Goal: Transaction & Acquisition: Purchase product/service

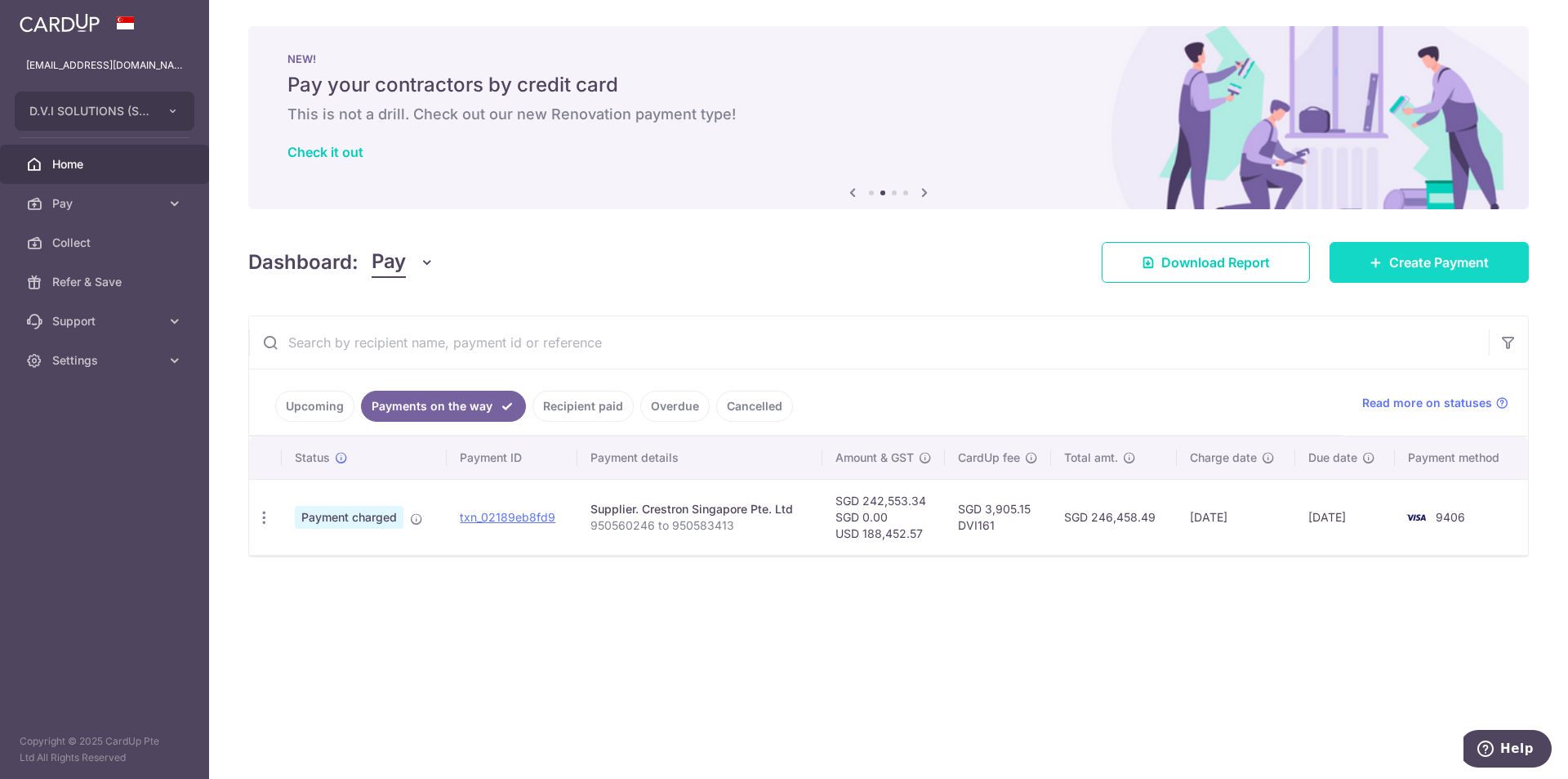
click at [1458, 262] on span "Create Payment" at bounding box center [1439, 263] width 100 height 20
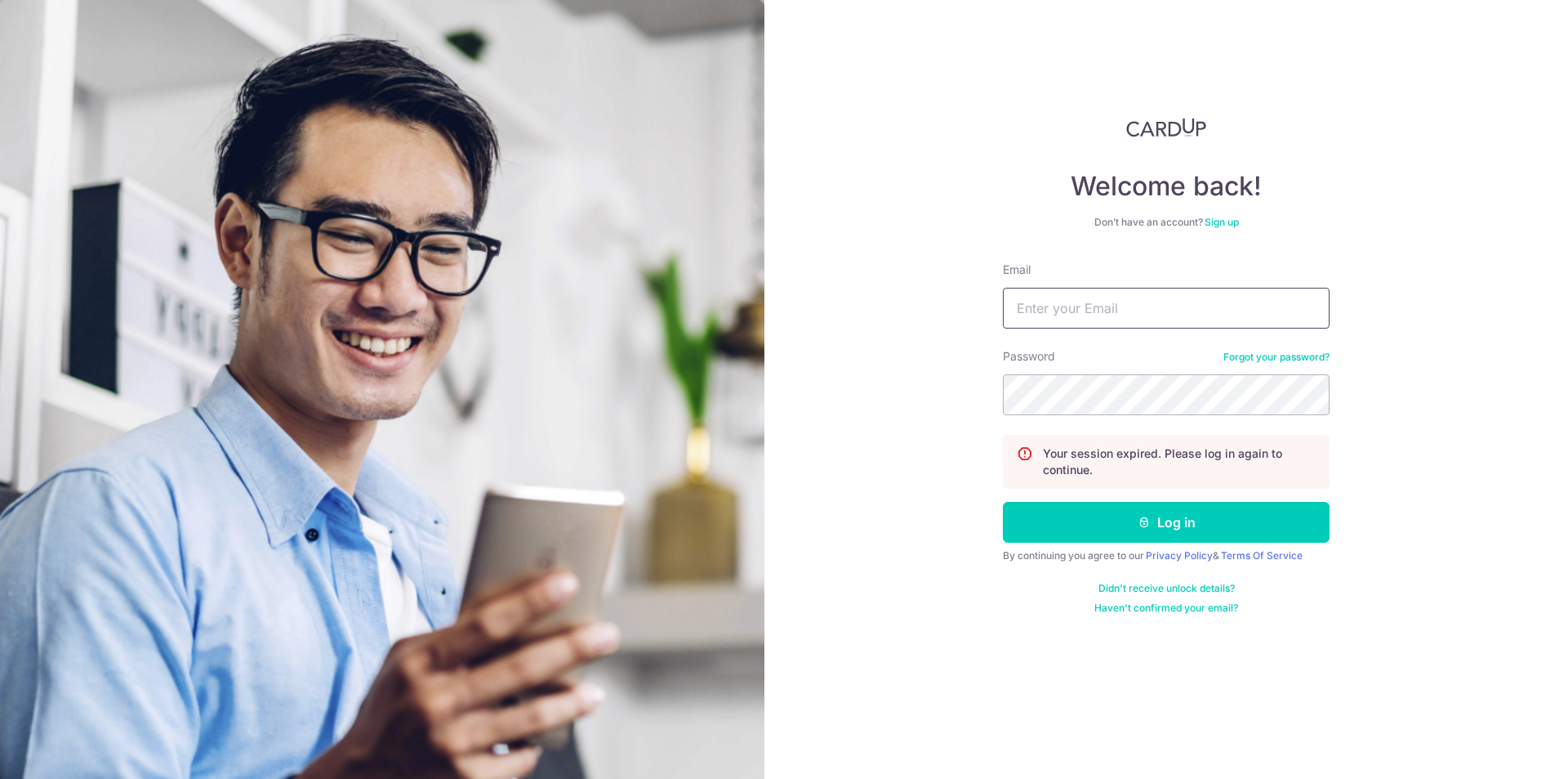
click at [1083, 322] on input "Email" at bounding box center [1167, 307] width 327 height 41
type input "ruxin.shi@dviasia.com"
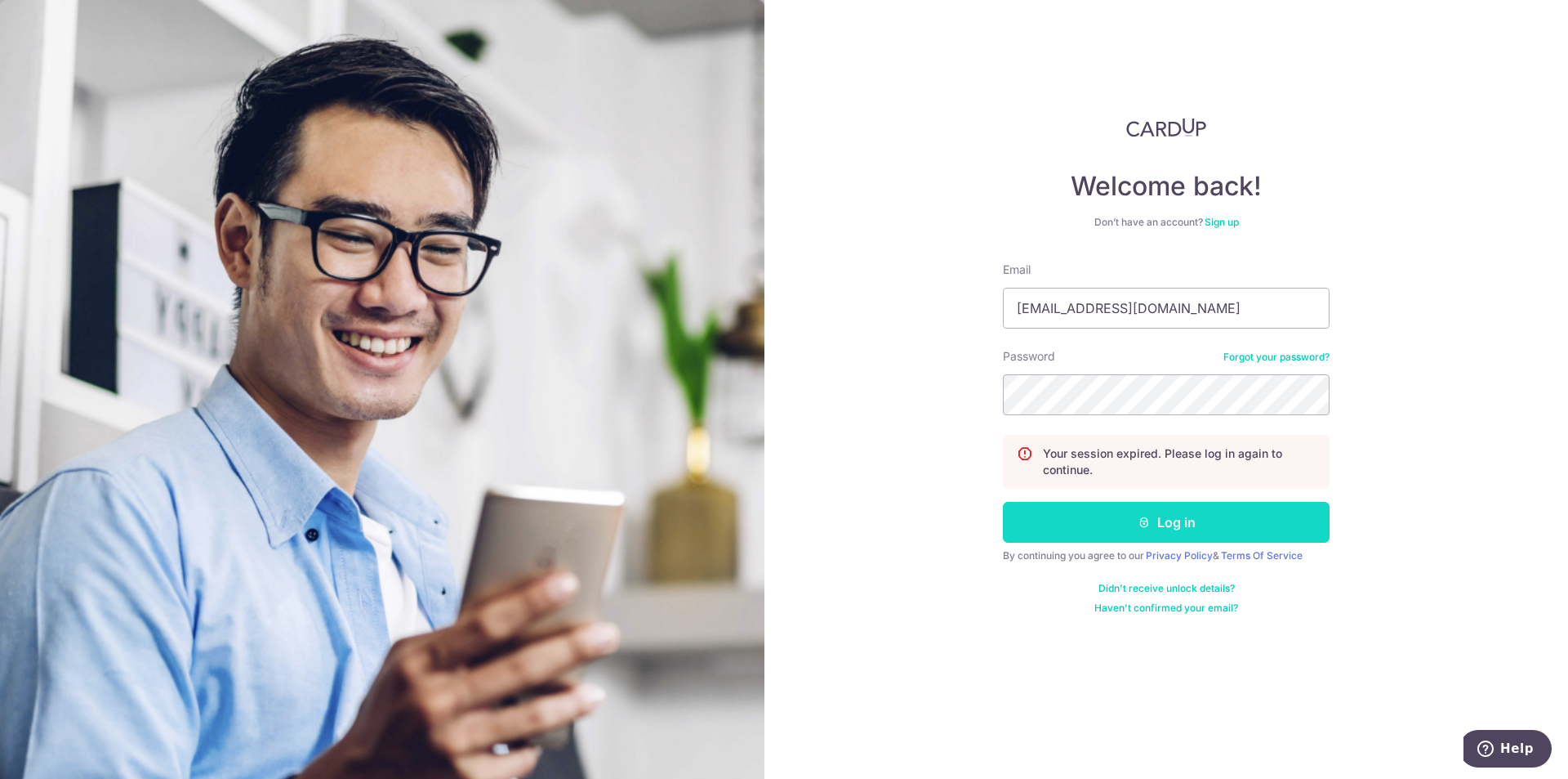
click at [1115, 520] on button "Log in" at bounding box center [1167, 521] width 327 height 41
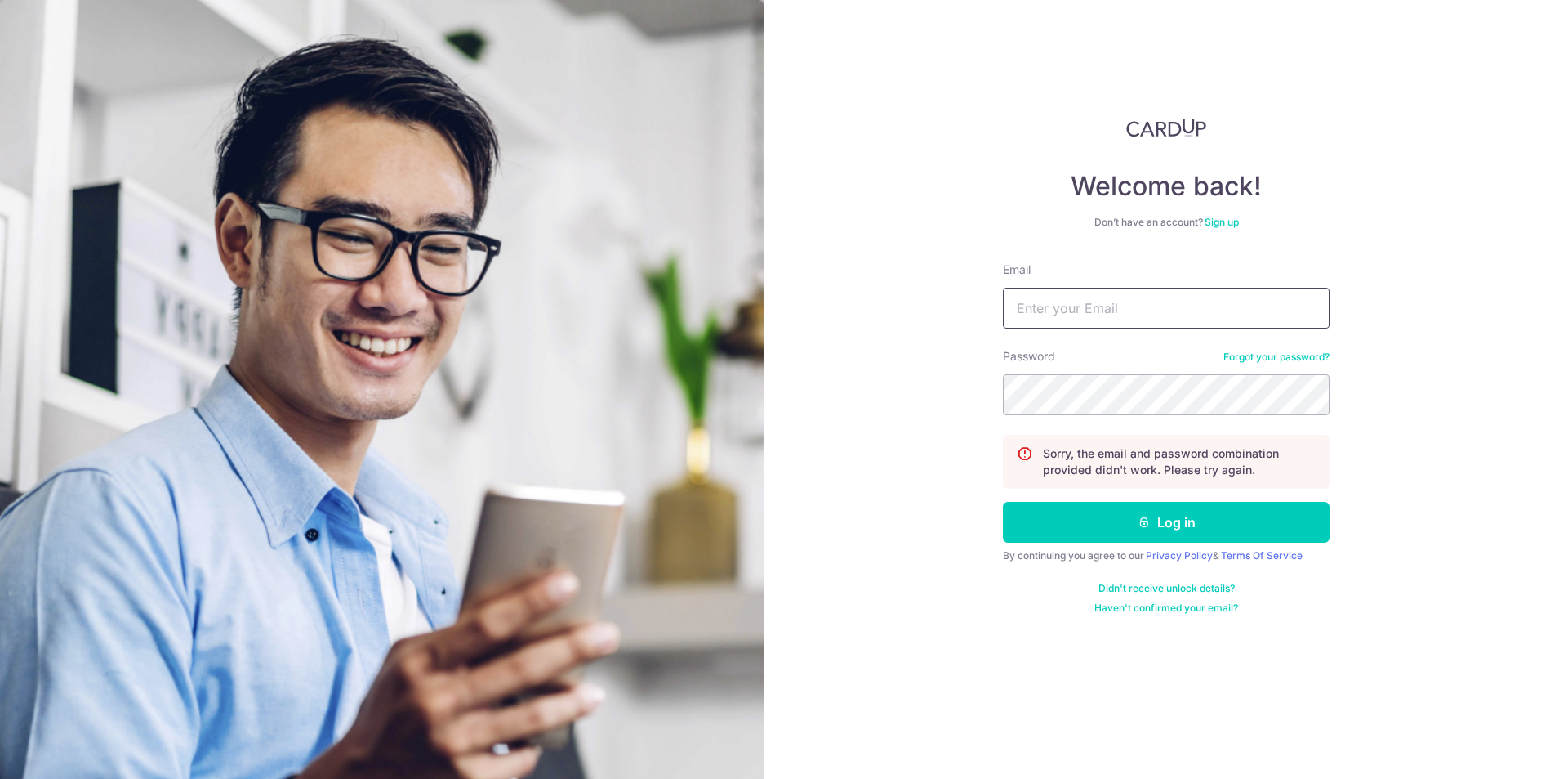
click at [1080, 302] on input "Email" at bounding box center [1167, 307] width 327 height 41
type input "[EMAIL_ADDRESS][DOMAIN_NAME]"
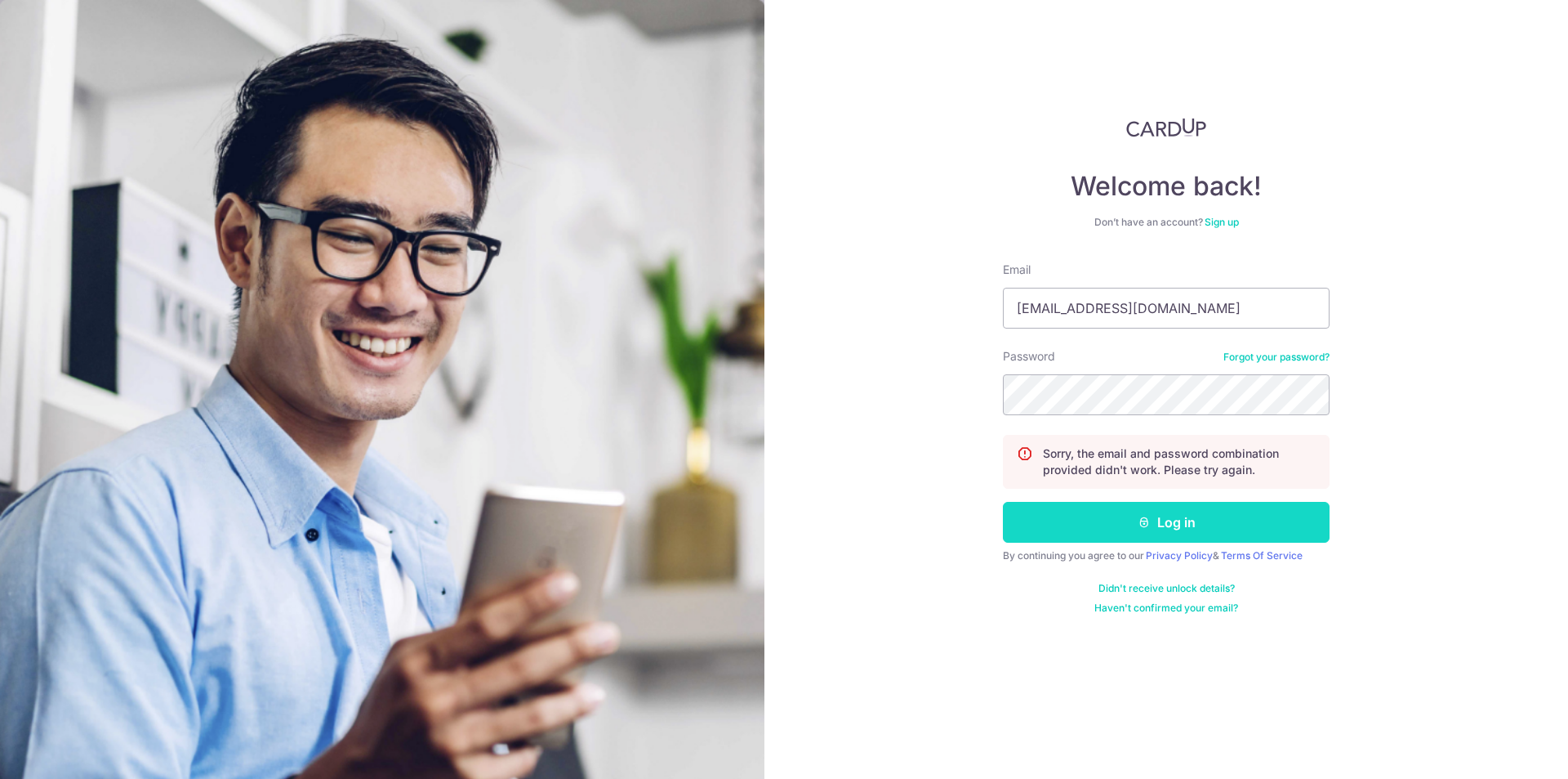
click at [1114, 515] on button "Log in" at bounding box center [1167, 521] width 327 height 41
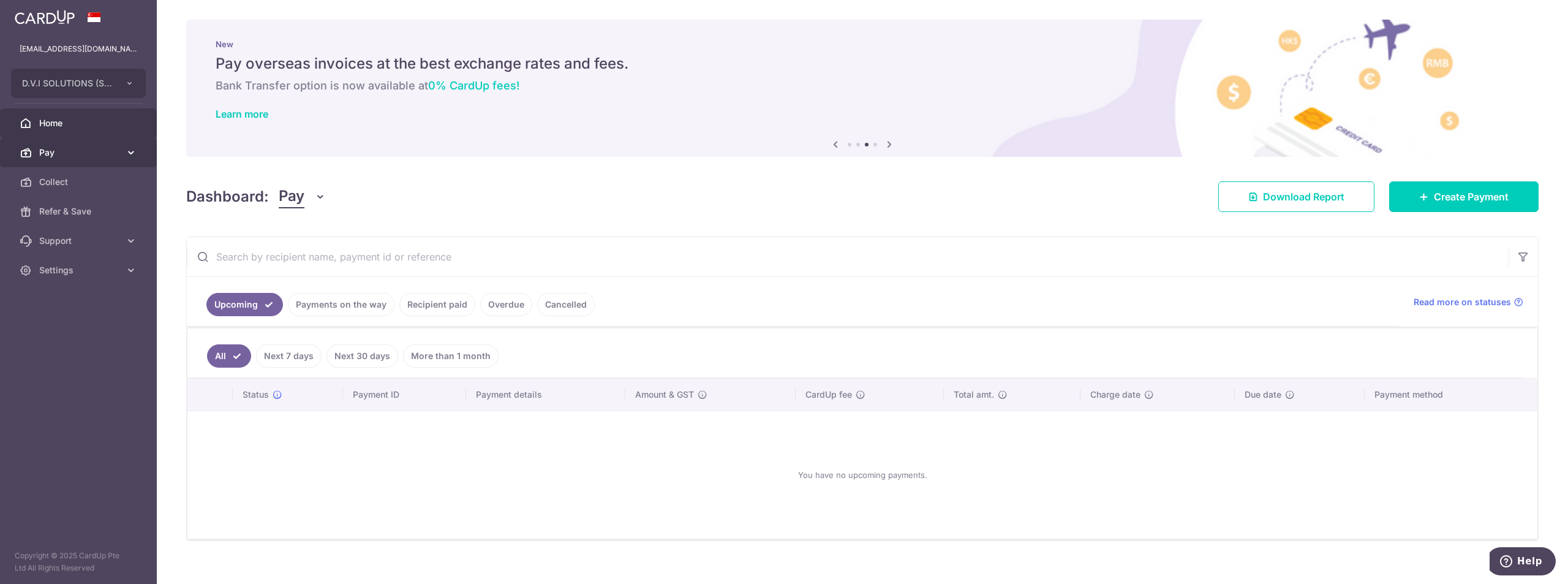
click at [43, 156] on span "Pay" at bounding box center [79, 152] width 81 height 12
click at [59, 186] on span "Payments" at bounding box center [79, 182] width 81 height 12
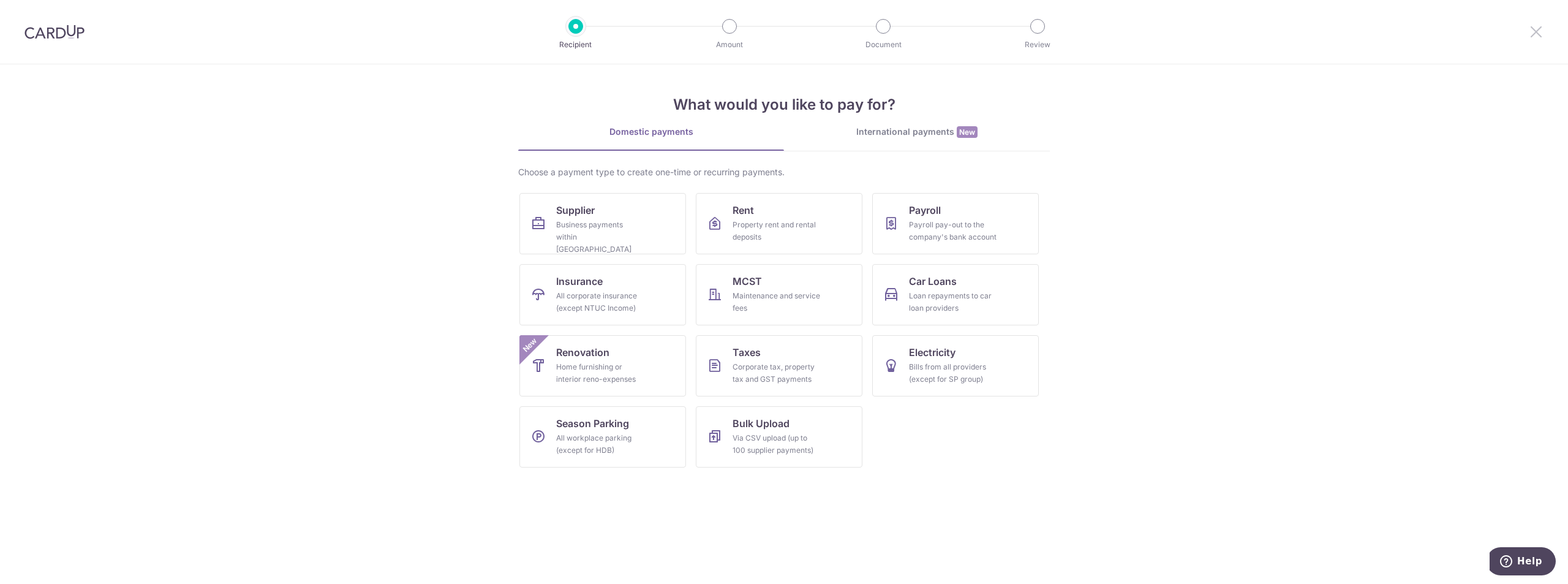
click at [1543, 33] on icon at bounding box center [1537, 31] width 15 height 16
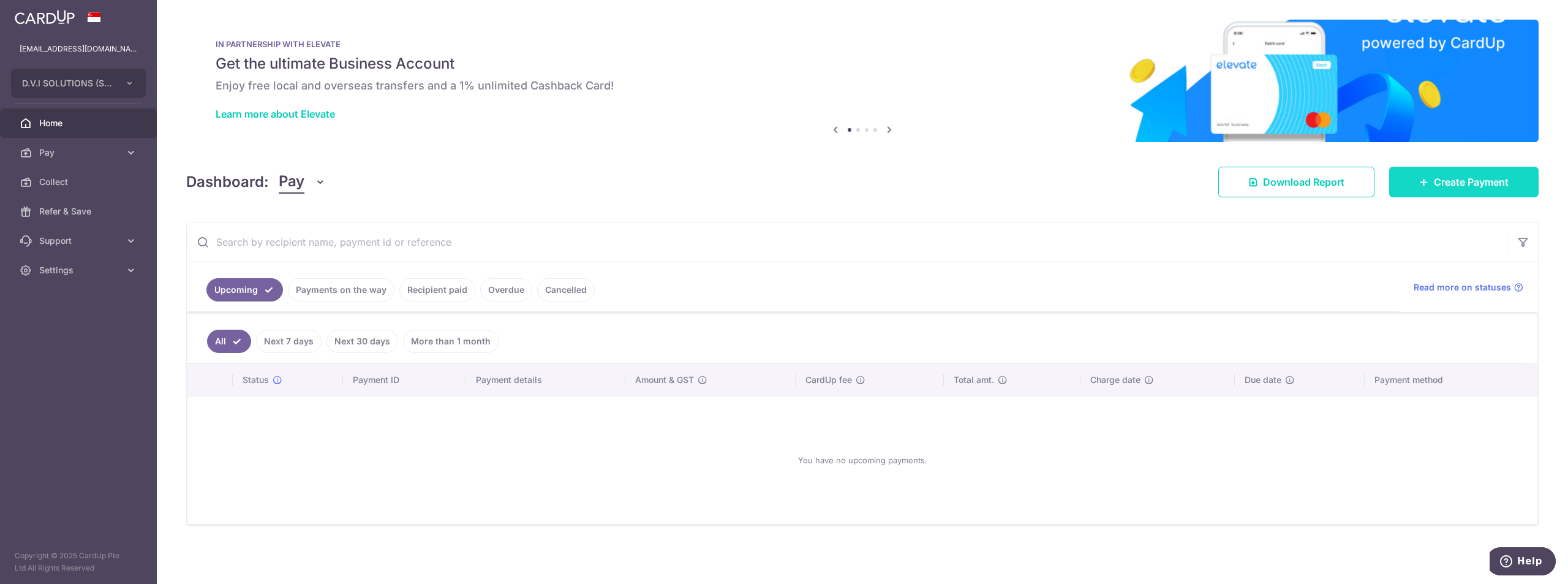
click at [1457, 180] on span "Create Payment" at bounding box center [1471, 182] width 75 height 15
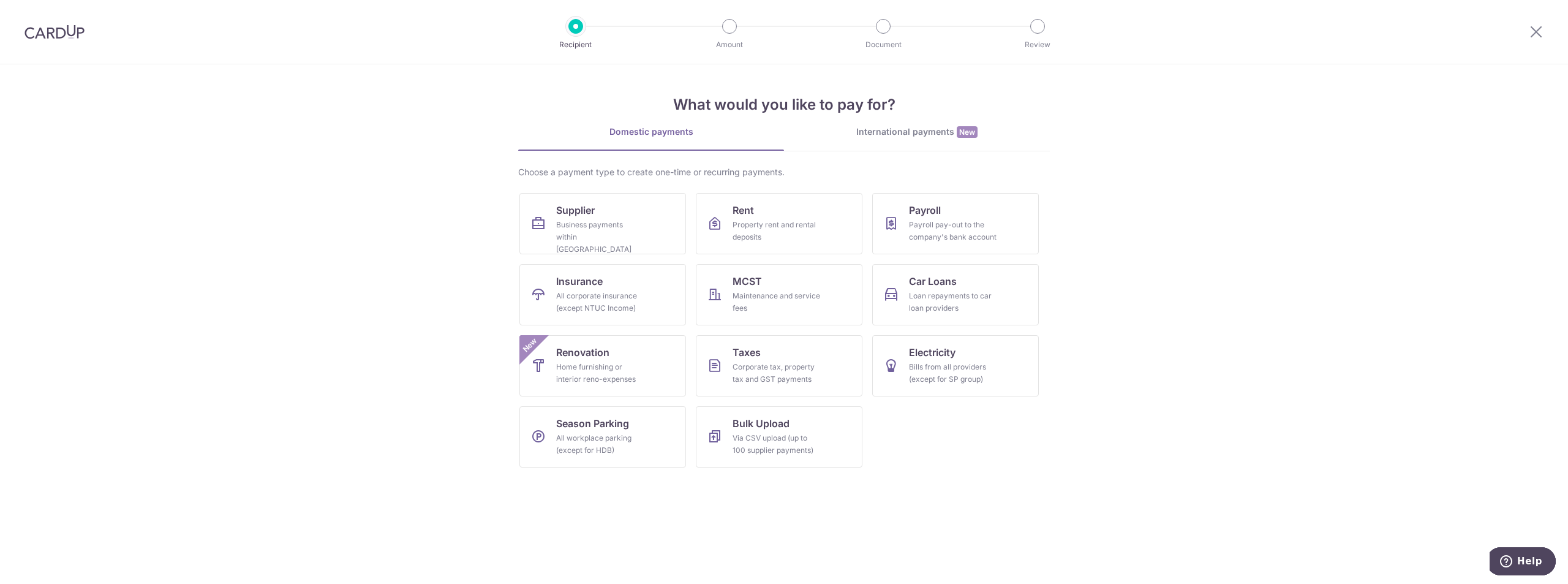
click at [883, 129] on div "International payments New" at bounding box center [917, 132] width 266 height 13
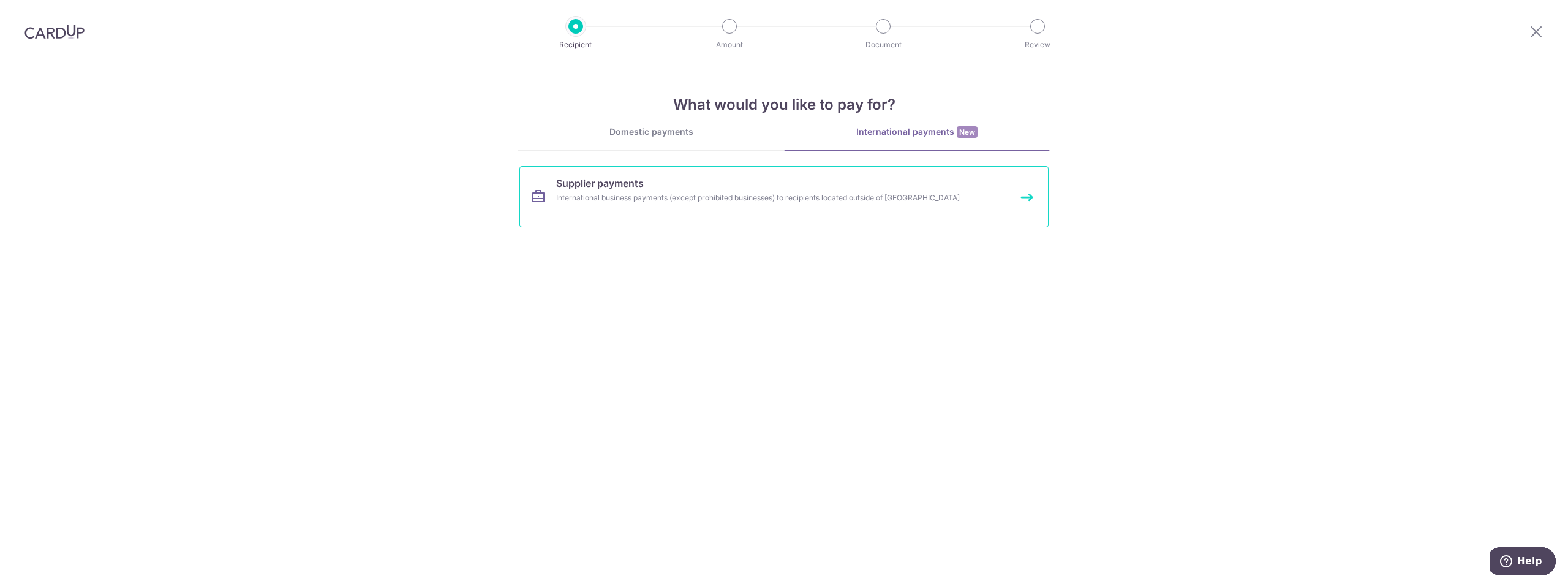
click at [650, 201] on div "International business payments (except prohibited businesses) to recipients lo…" at bounding box center [768, 198] width 423 height 12
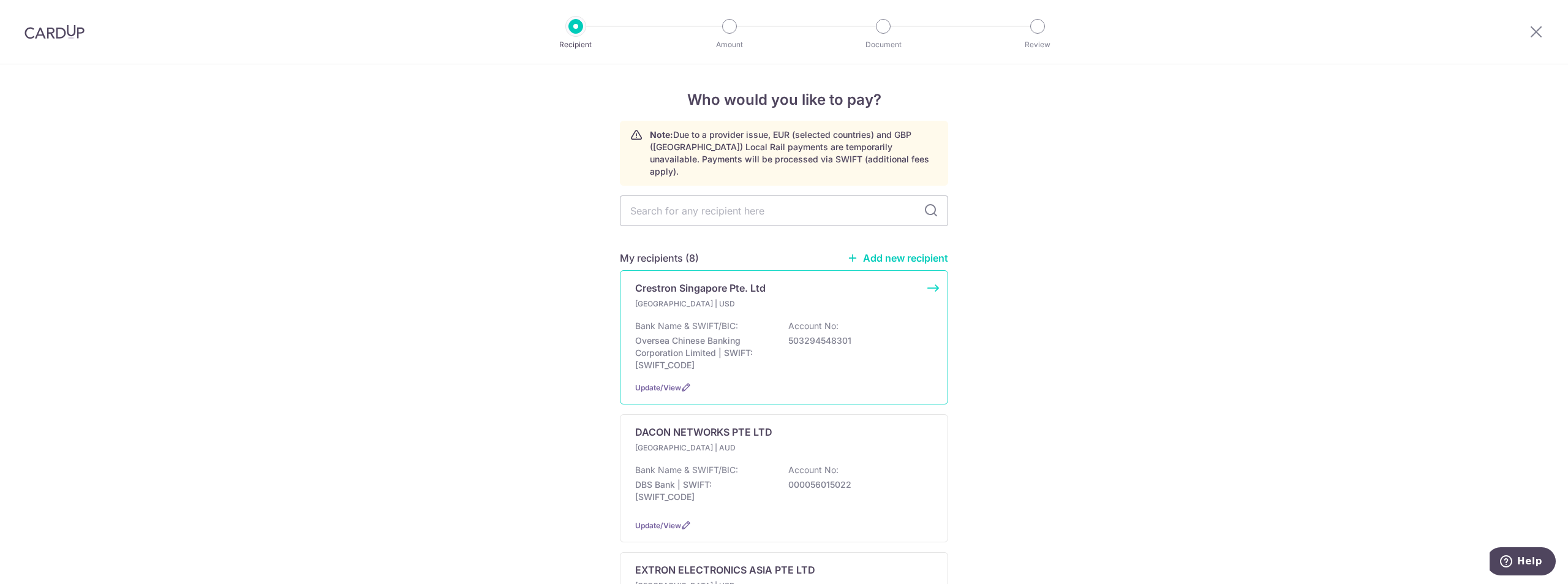
click at [732, 320] on p "Bank Name & SWIFT/BIC:" at bounding box center [686, 326] width 103 height 12
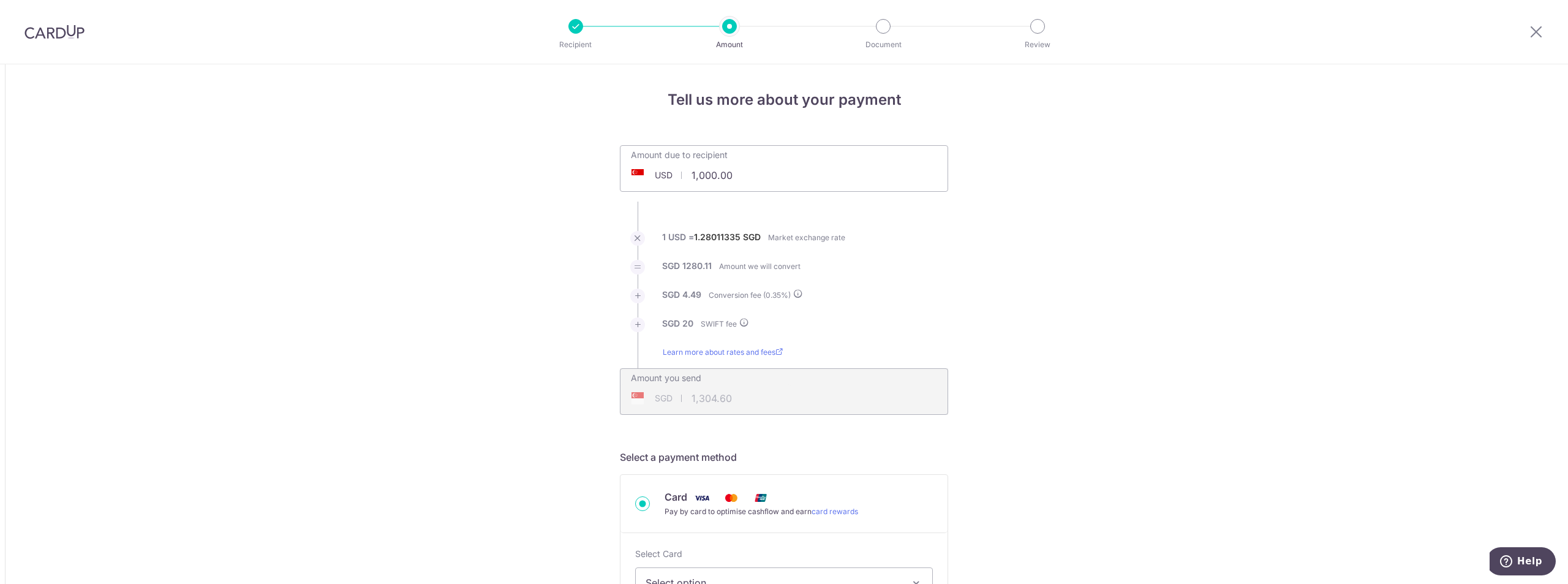
drag, startPoint x: 760, startPoint y: 173, endPoint x: 307, endPoint y: 143, distance: 454.0
paste input "62,488.63"
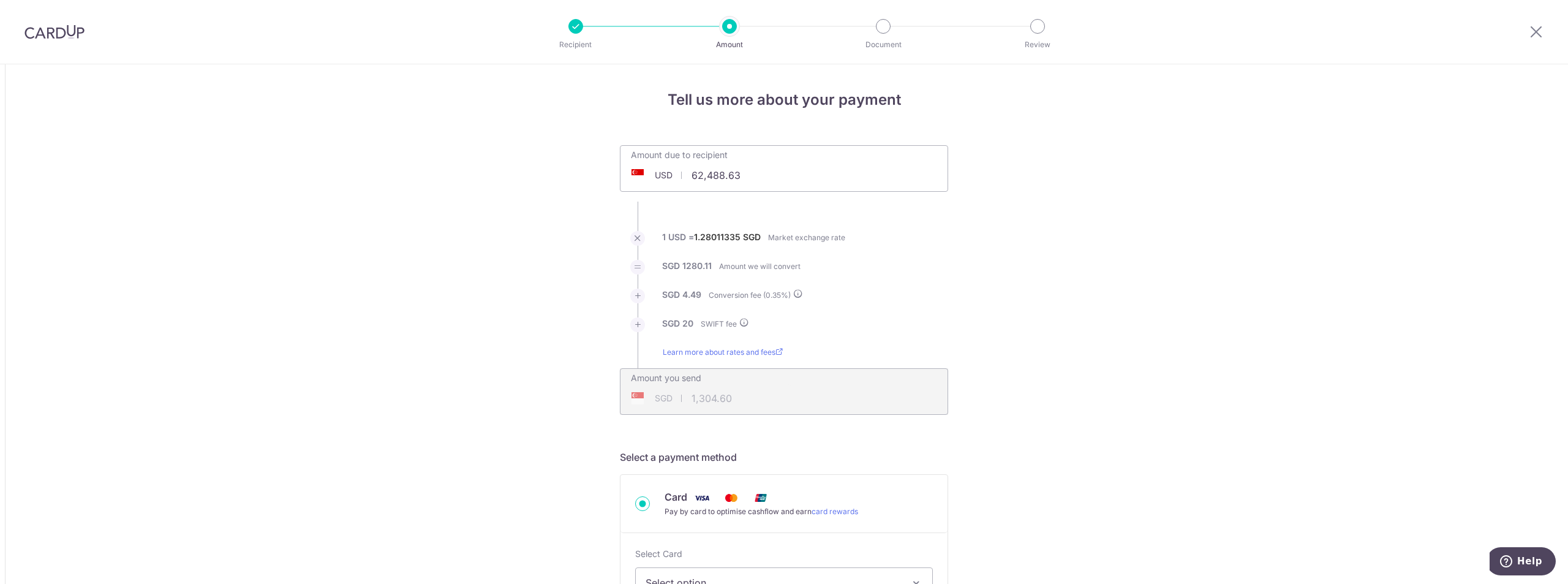
type input "62,488.63"
type input "80,290.34"
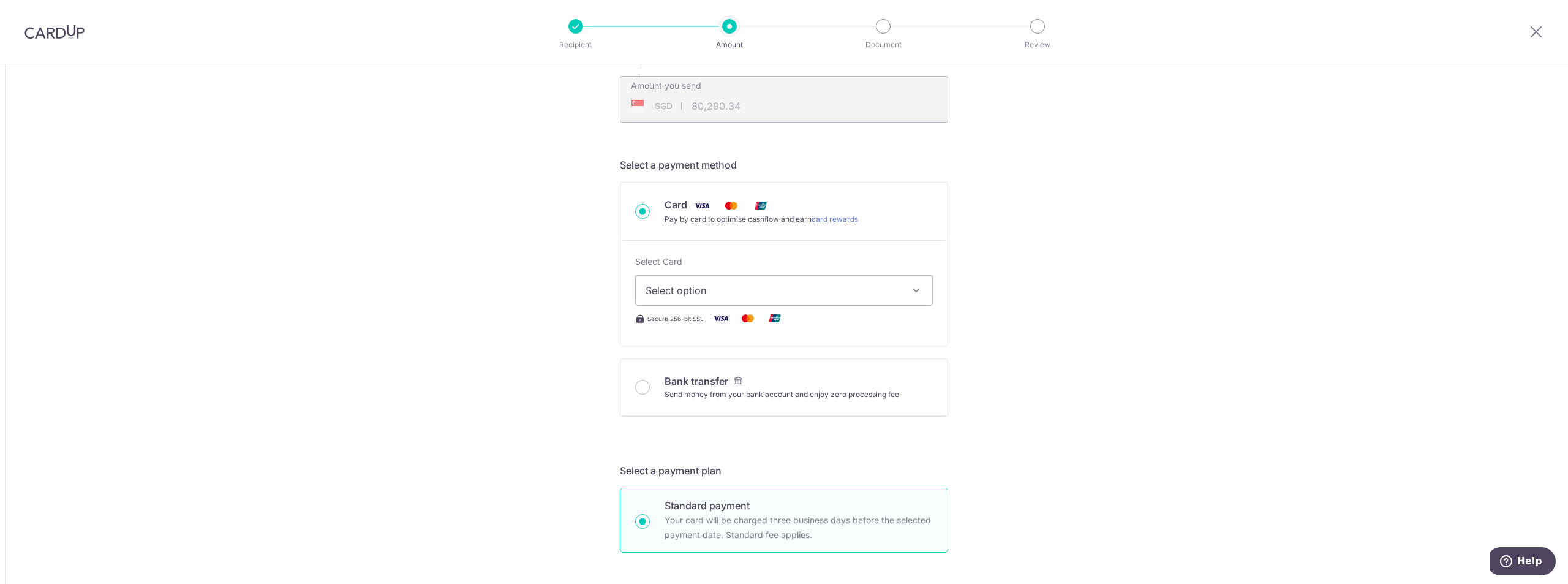
scroll to position [368, 0]
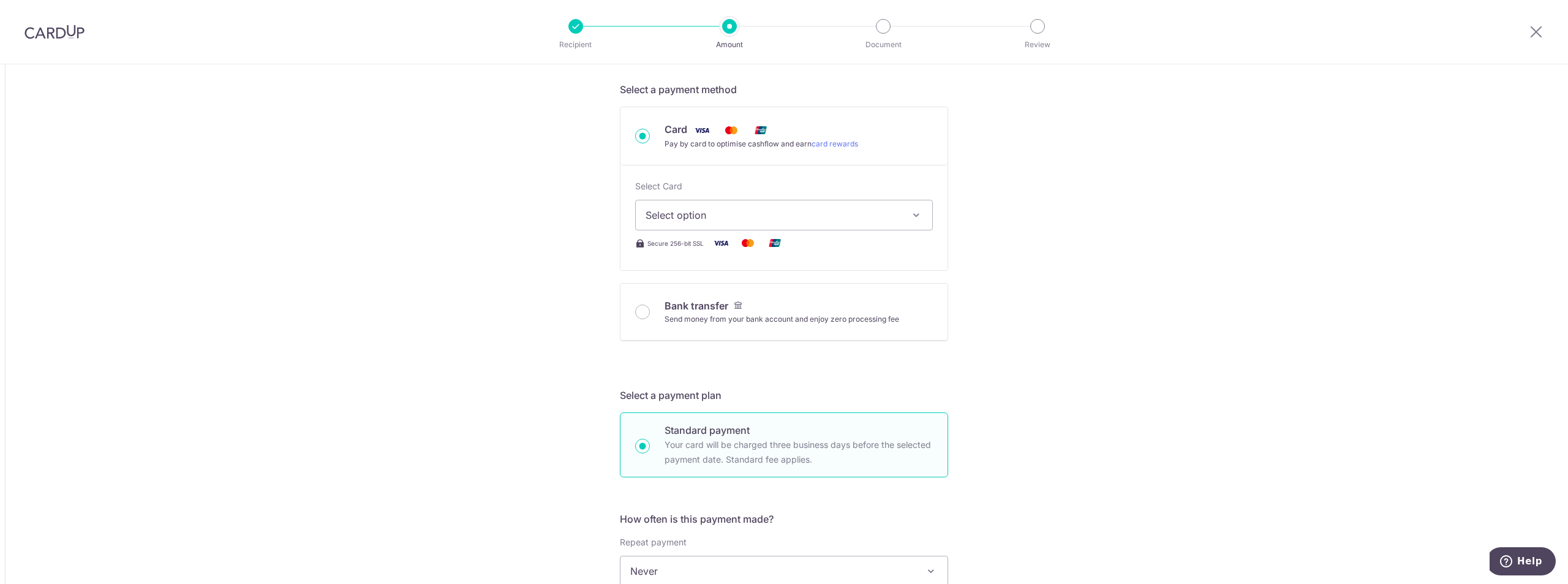
click at [696, 218] on span "Select option" at bounding box center [772, 215] width 255 height 15
click at [691, 334] on span "**** 6253" at bounding box center [699, 332] width 48 height 15
type input "62,488.63"
type input "80,289.90"
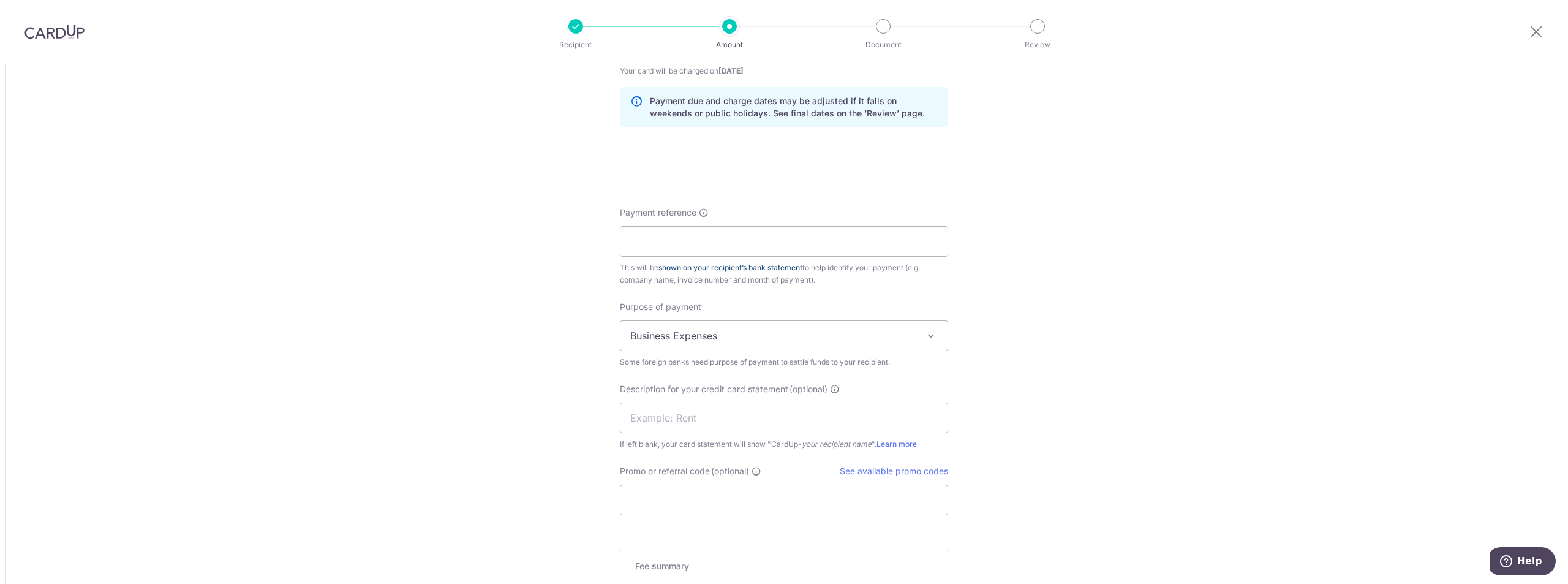
scroll to position [981, 0]
click at [679, 231] on input "Payment reference" at bounding box center [784, 237] width 328 height 30
click at [755, 236] on input "Payment reference" at bounding box center [784, 237] width 328 height 30
paste input "950581010"
type input "950581010 to 950593637"
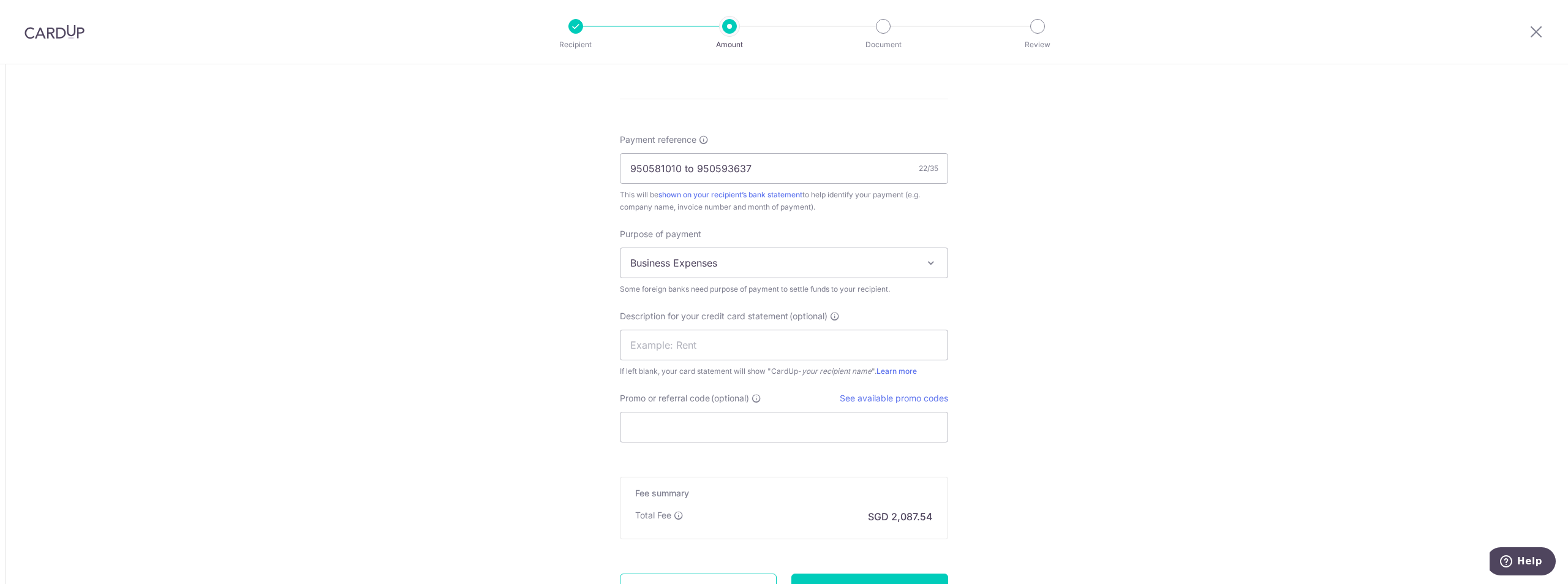
scroll to position [1161, 0]
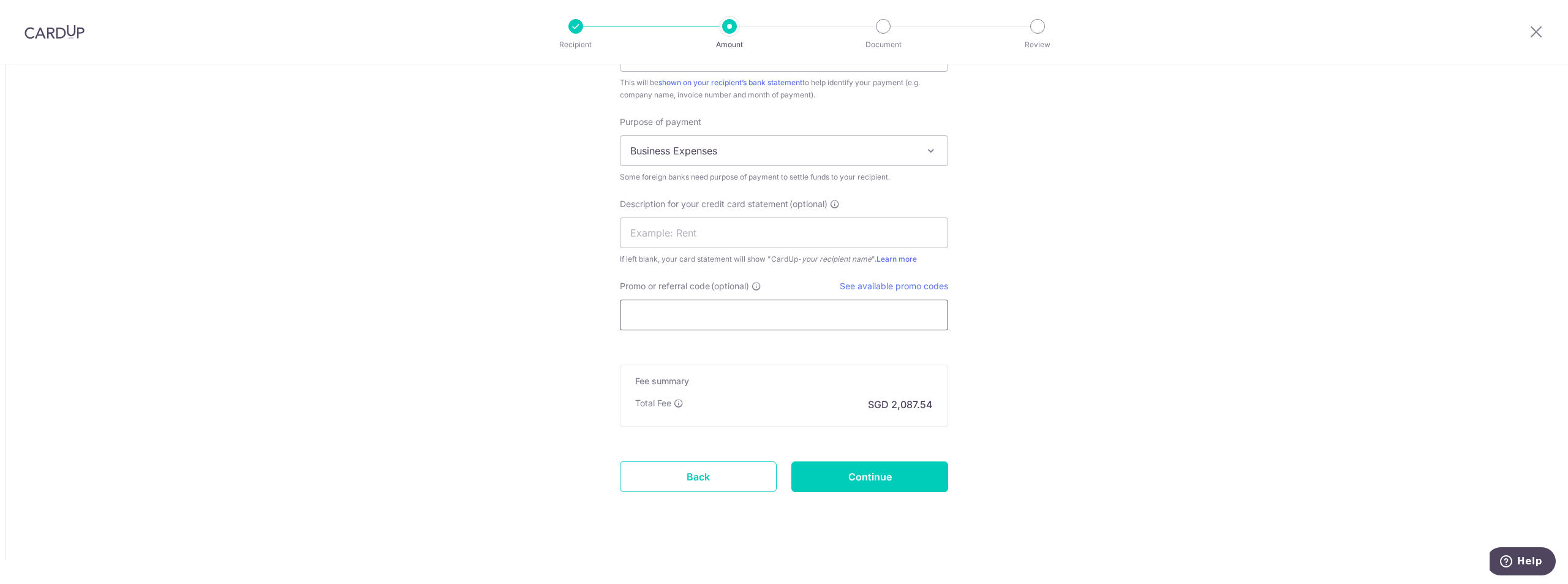
click at [671, 323] on input "Promo or referral code (optional)" at bounding box center [784, 314] width 328 height 30
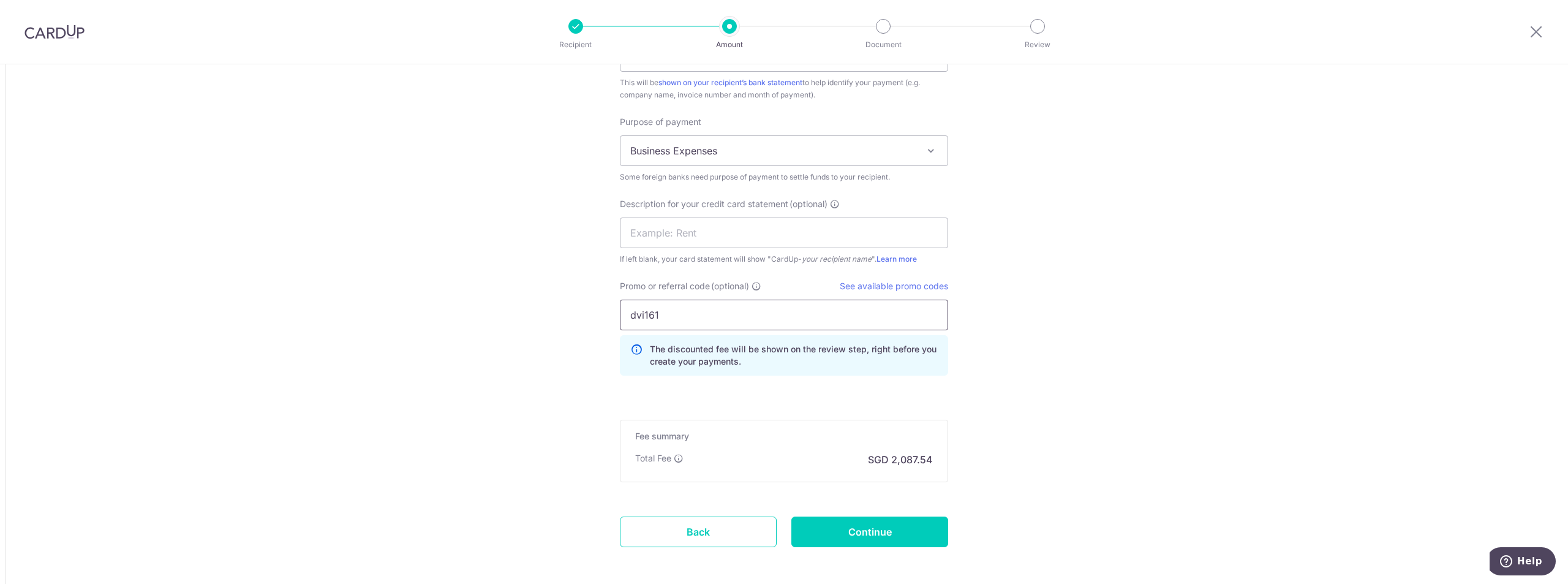
drag, startPoint x: 641, startPoint y: 313, endPoint x: 202, endPoint y: 232, distance: 446.4
type input "DVI161"
click at [916, 523] on input "Continue" at bounding box center [870, 531] width 157 height 30
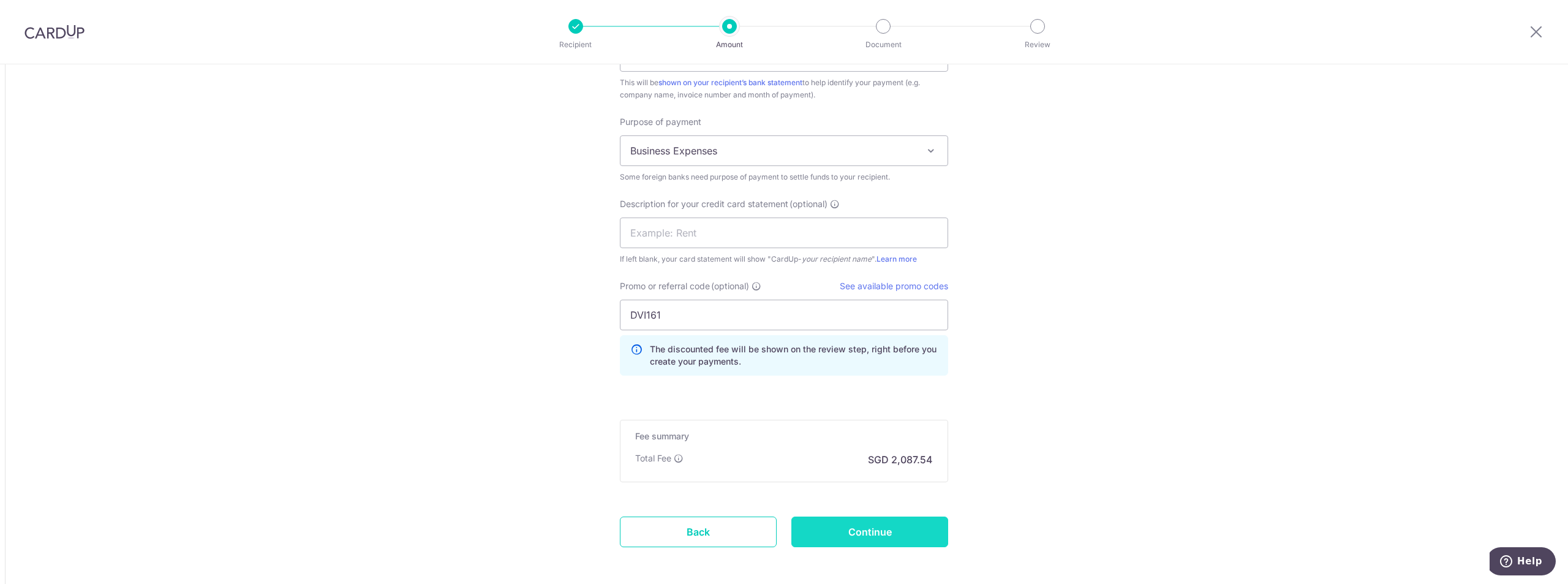
type input "Create Schedule"
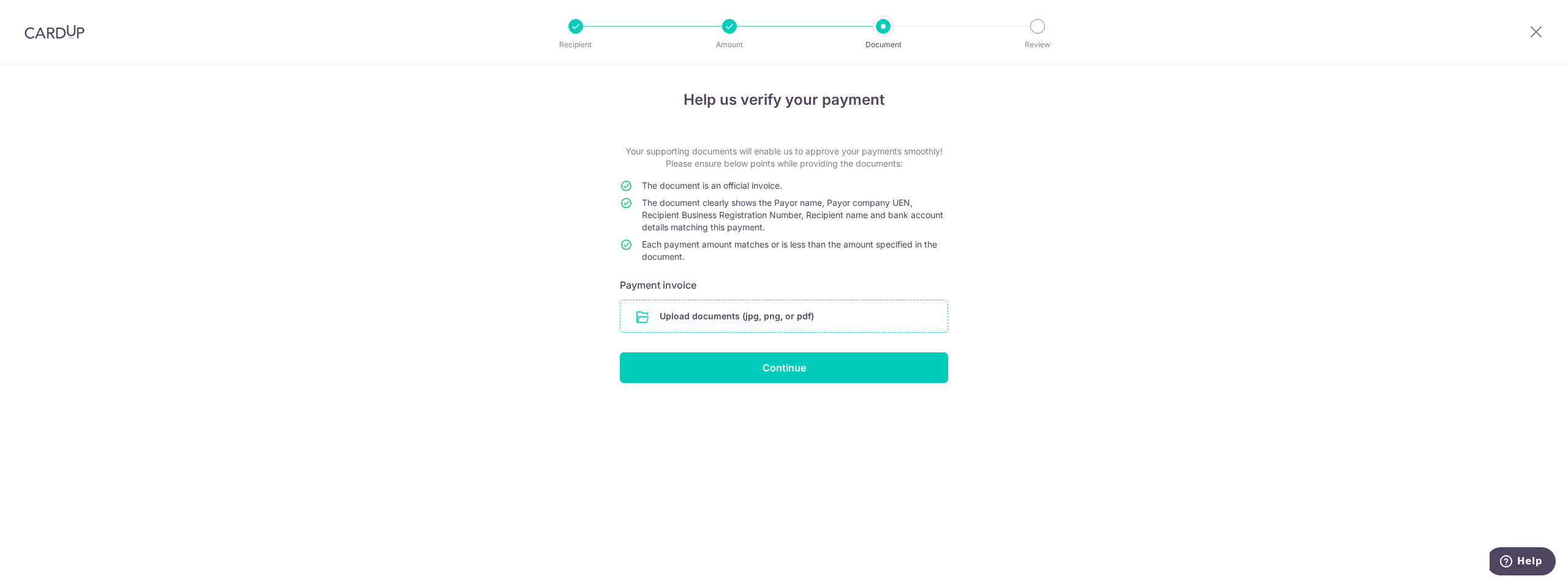
click at [786, 328] on input "file" at bounding box center [784, 316] width 327 height 32
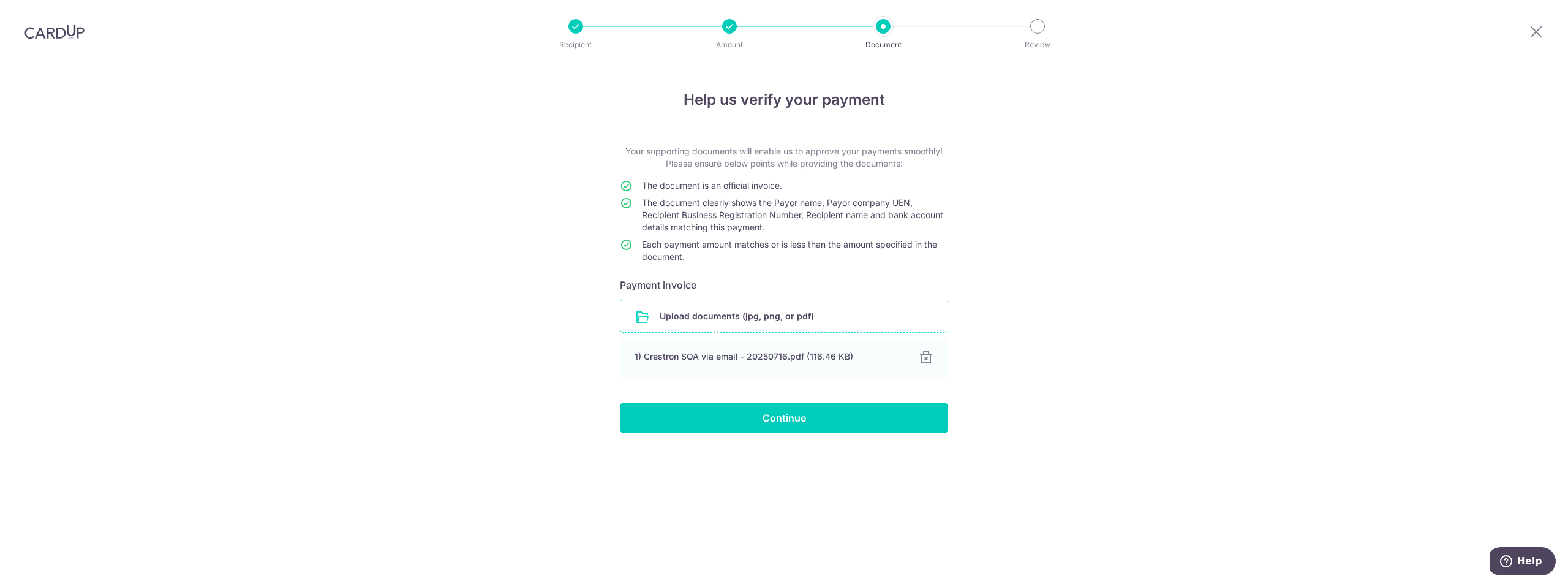
click at [713, 400] on form "Your supporting documents will enable us to approve your payments smoothly! Ple…" at bounding box center [784, 289] width 328 height 288
click at [716, 407] on input "Continue" at bounding box center [784, 418] width 328 height 30
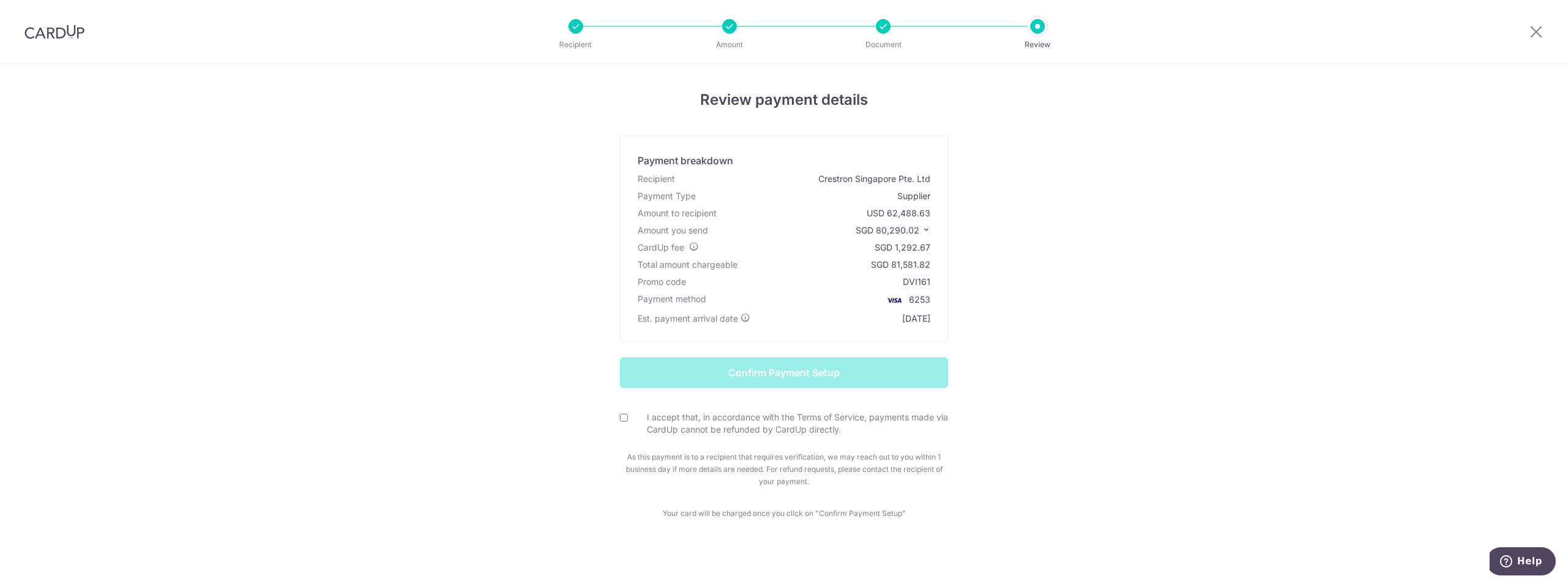
click at [620, 416] on input "I accept that, in accordance with the Terms of Service, payments made via CardU…" at bounding box center [624, 418] width 8 height 8
checkbox input "true"
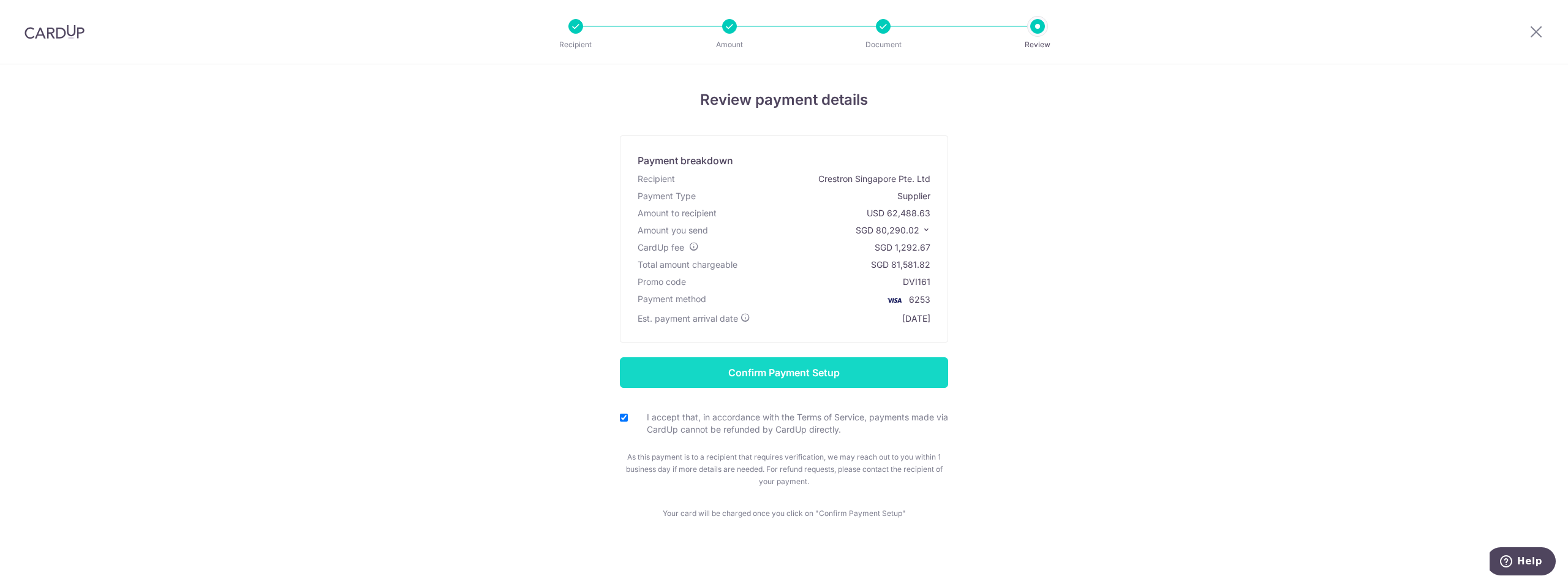
click at [755, 366] on input "Confirm Payment Setup" at bounding box center [784, 372] width 328 height 30
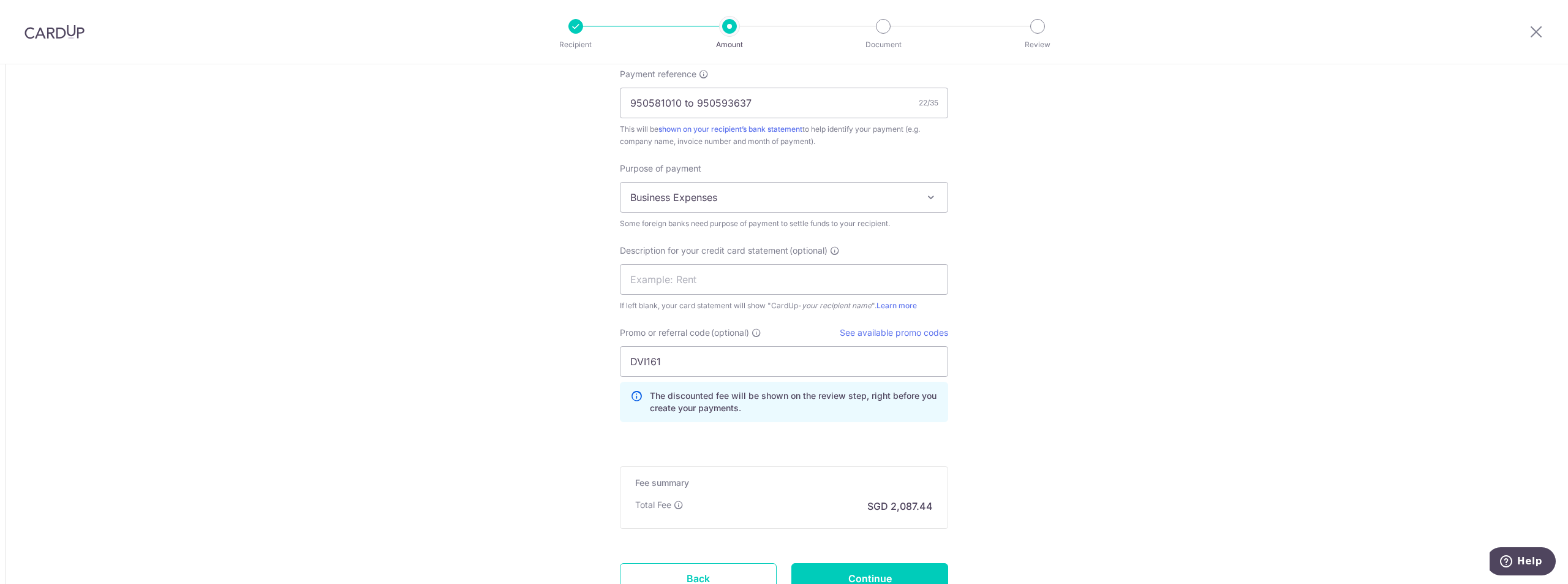
scroll to position [1267, 0]
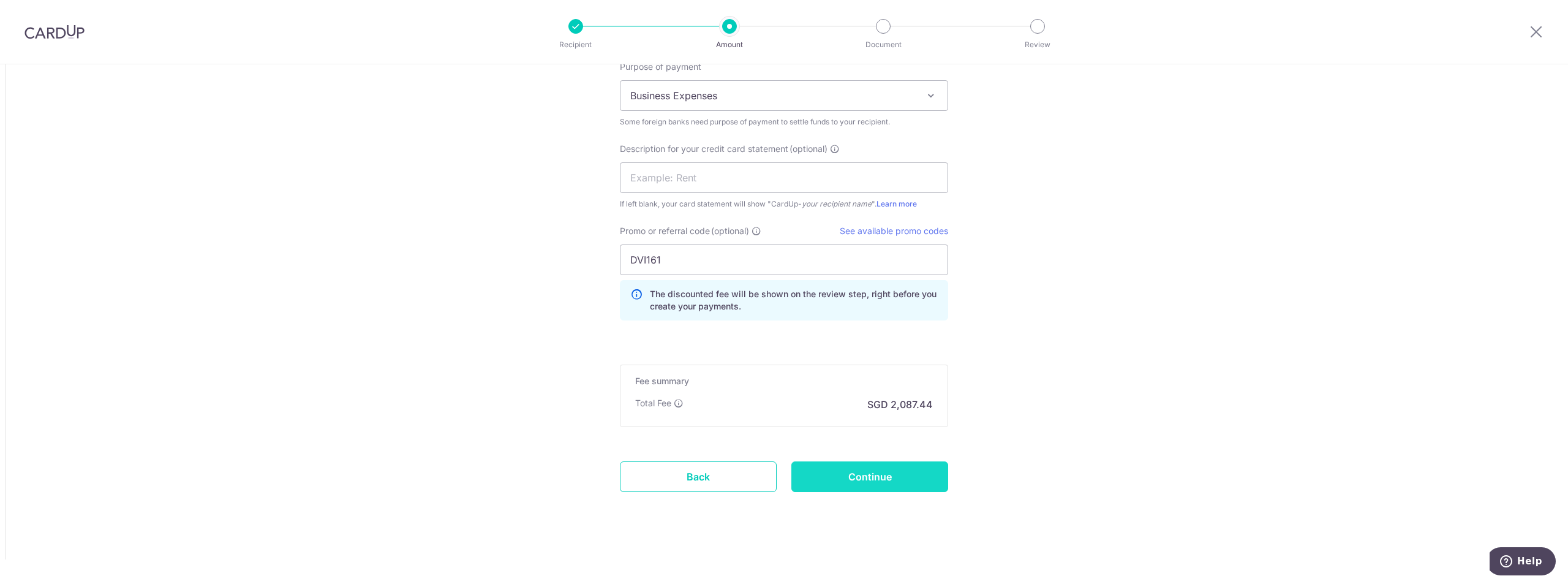
click at [862, 483] on input "Continue" at bounding box center [870, 476] width 157 height 30
type input "Update Schedule"
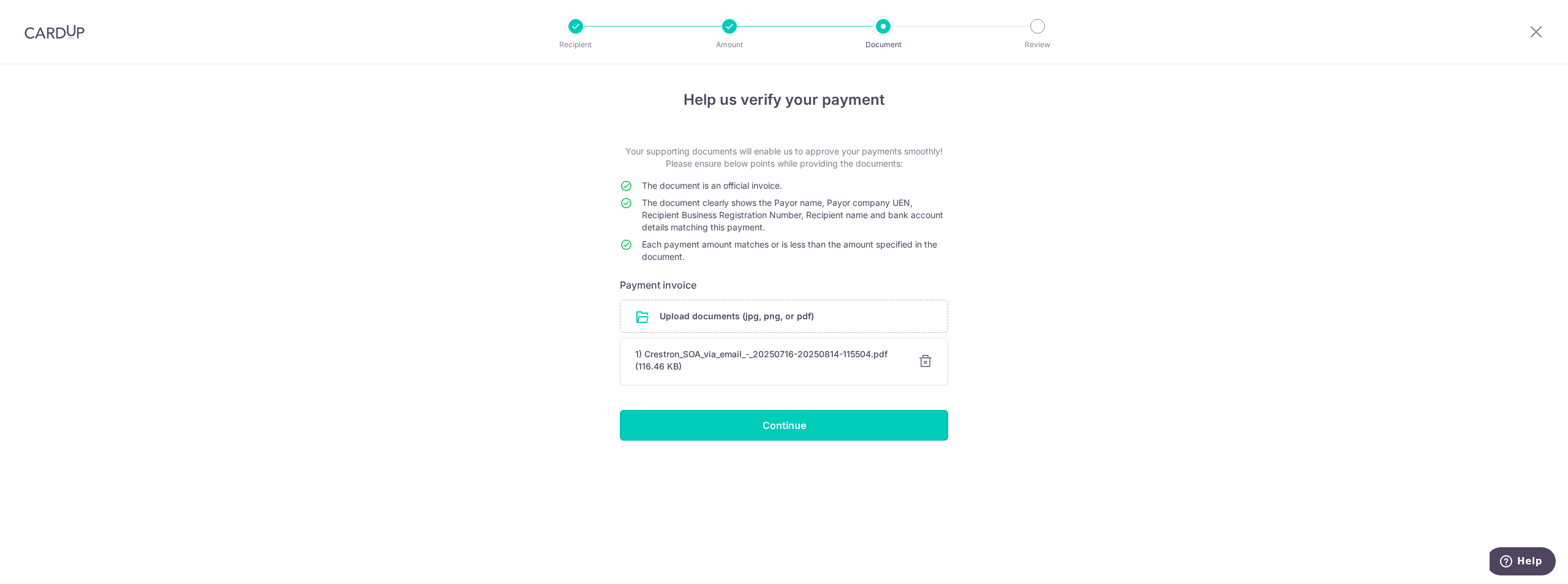
drag, startPoint x: 755, startPoint y: 429, endPoint x: 768, endPoint y: 426, distance: 13.3
click at [755, 429] on input "Continue" at bounding box center [784, 425] width 328 height 30
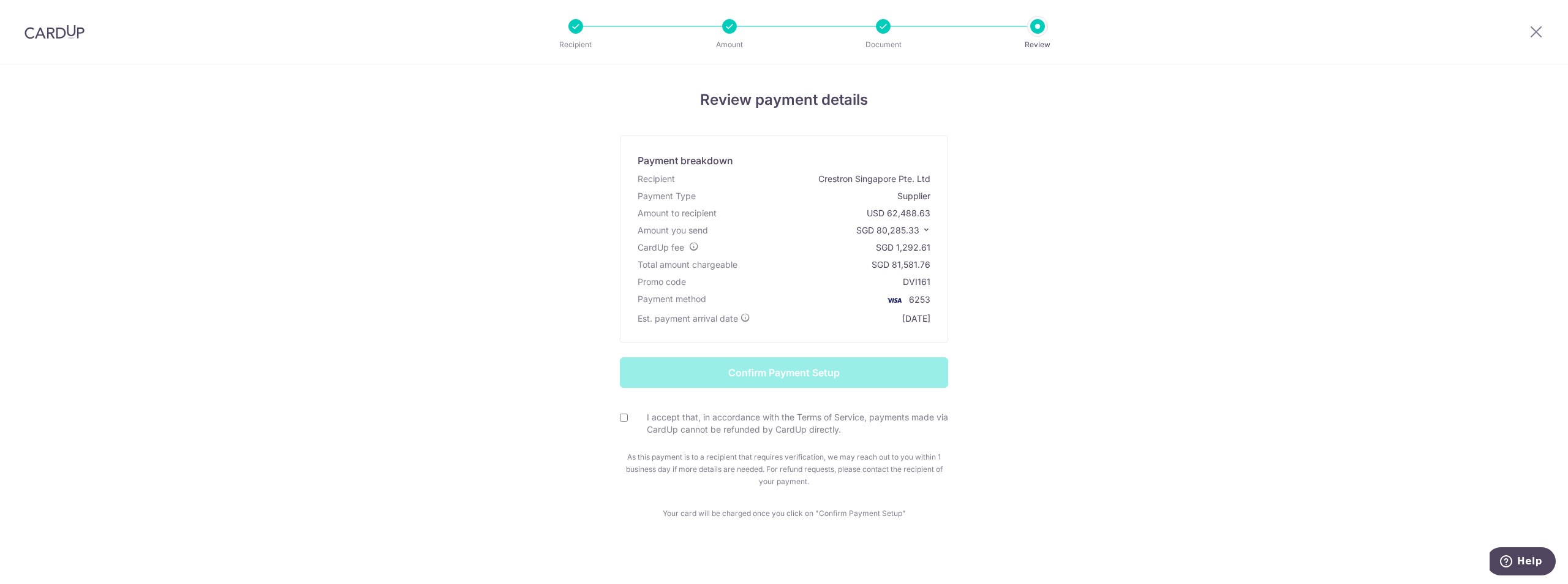
click at [617, 421] on form "Confirm Payment Setup I accept that, in accordance with the Terms of Service, p…" at bounding box center [784, 423] width 717 height 131
click at [620, 420] on input "I accept that, in accordance with the Terms of Service, payments made via CardU…" at bounding box center [624, 418] width 8 height 8
checkbox input "true"
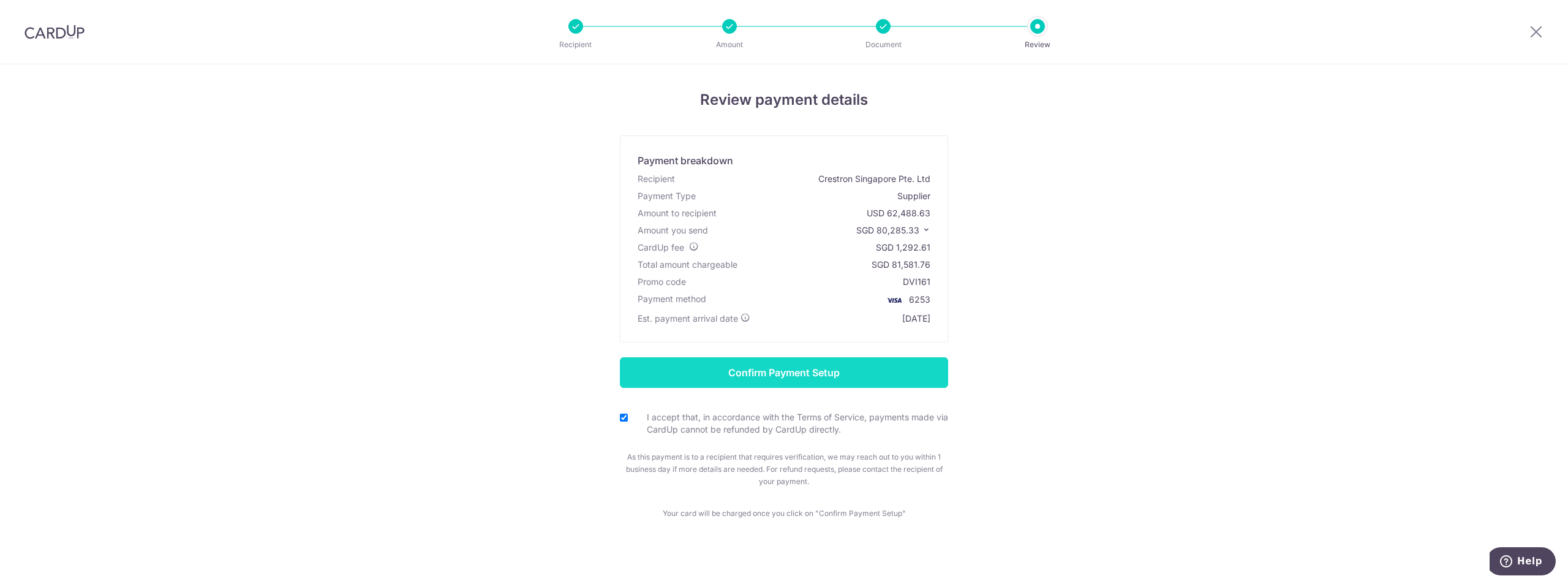
click at [671, 377] on input "Confirm Payment Setup" at bounding box center [784, 372] width 328 height 30
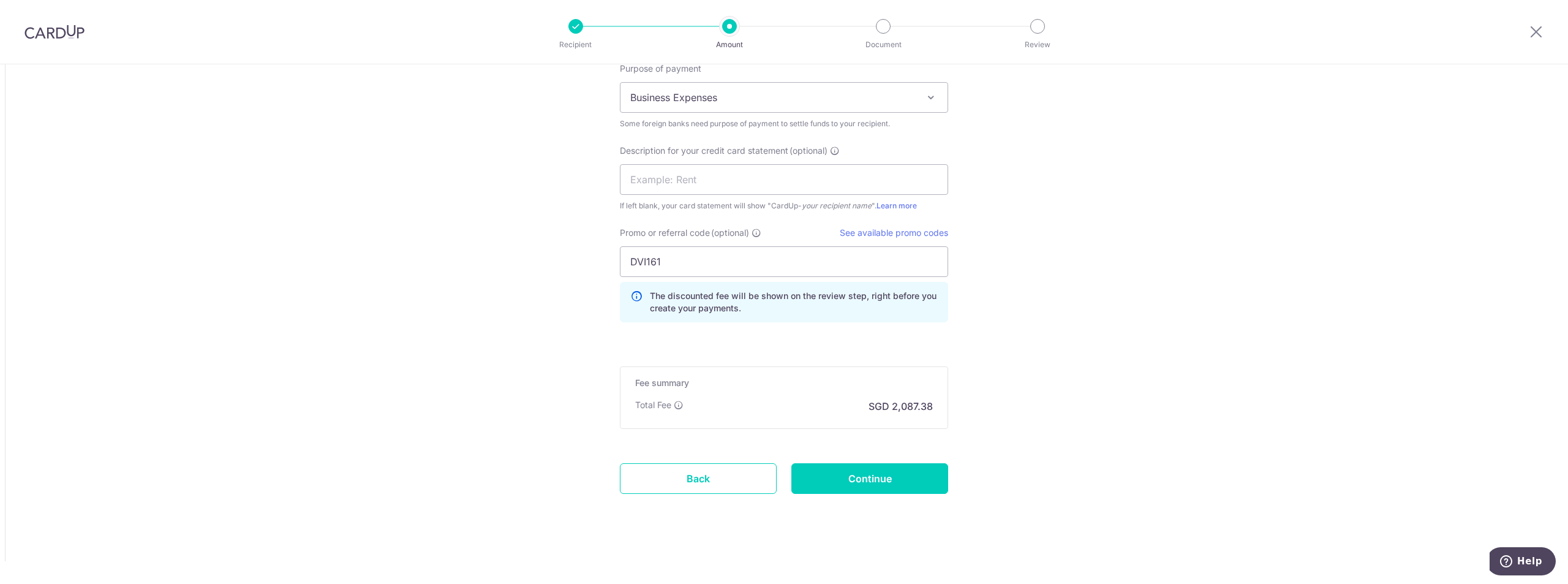
scroll to position [1267, 0]
click at [868, 476] on input "Continue" at bounding box center [870, 476] width 157 height 30
type input "Update Schedule"
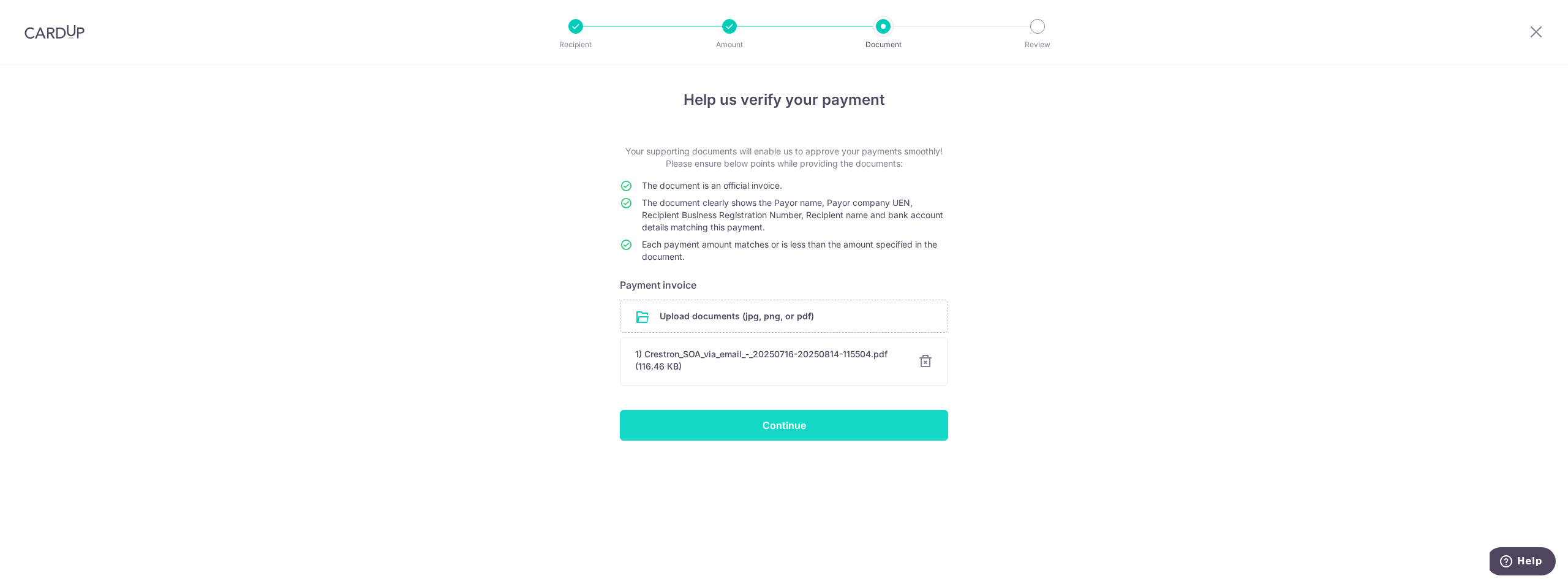
click at [790, 428] on input "Continue" at bounding box center [784, 425] width 328 height 30
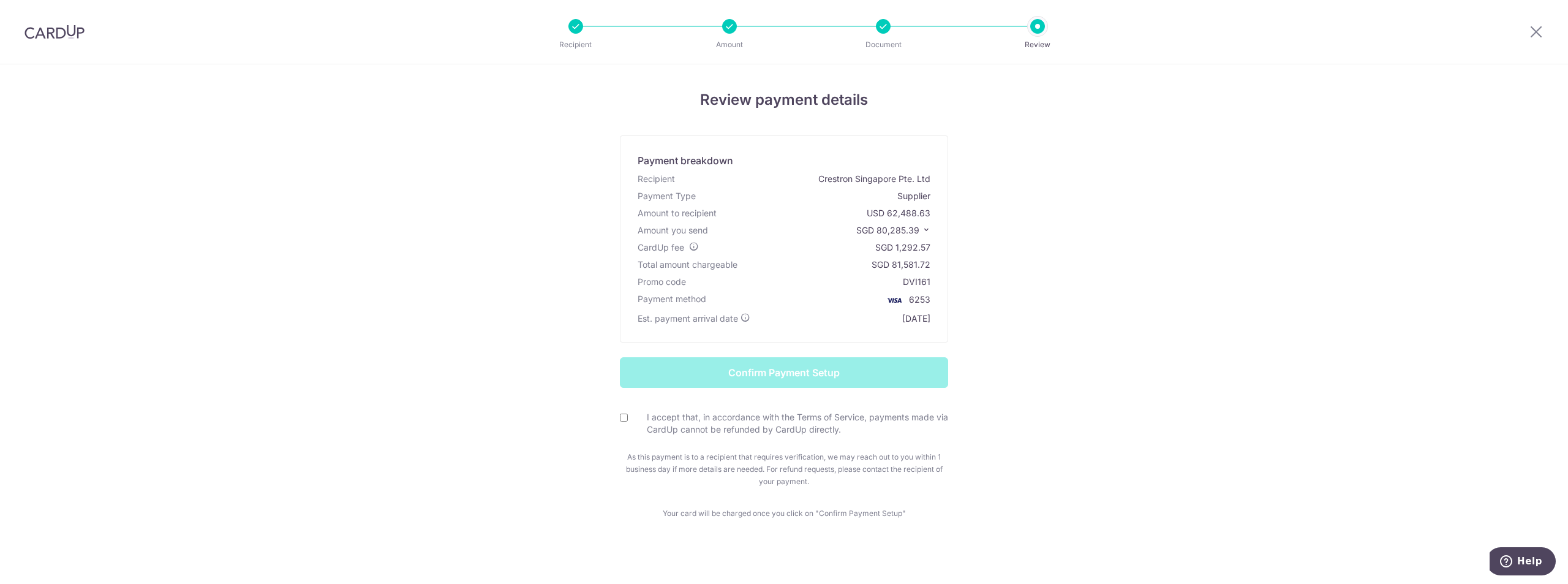
click at [621, 418] on input "I accept that, in accordance with the Terms of Service, payments made via CardU…" at bounding box center [624, 418] width 8 height 8
checkbox input "true"
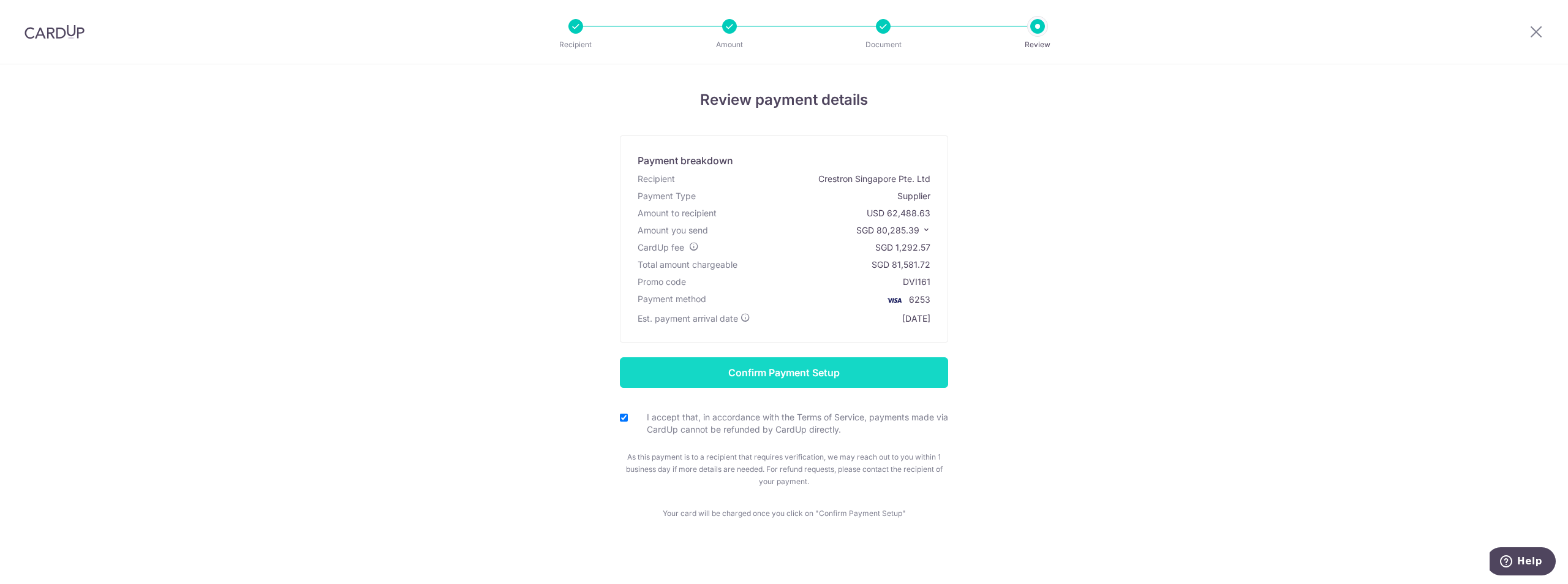
click at [816, 369] on input "Confirm Payment Setup" at bounding box center [784, 372] width 328 height 30
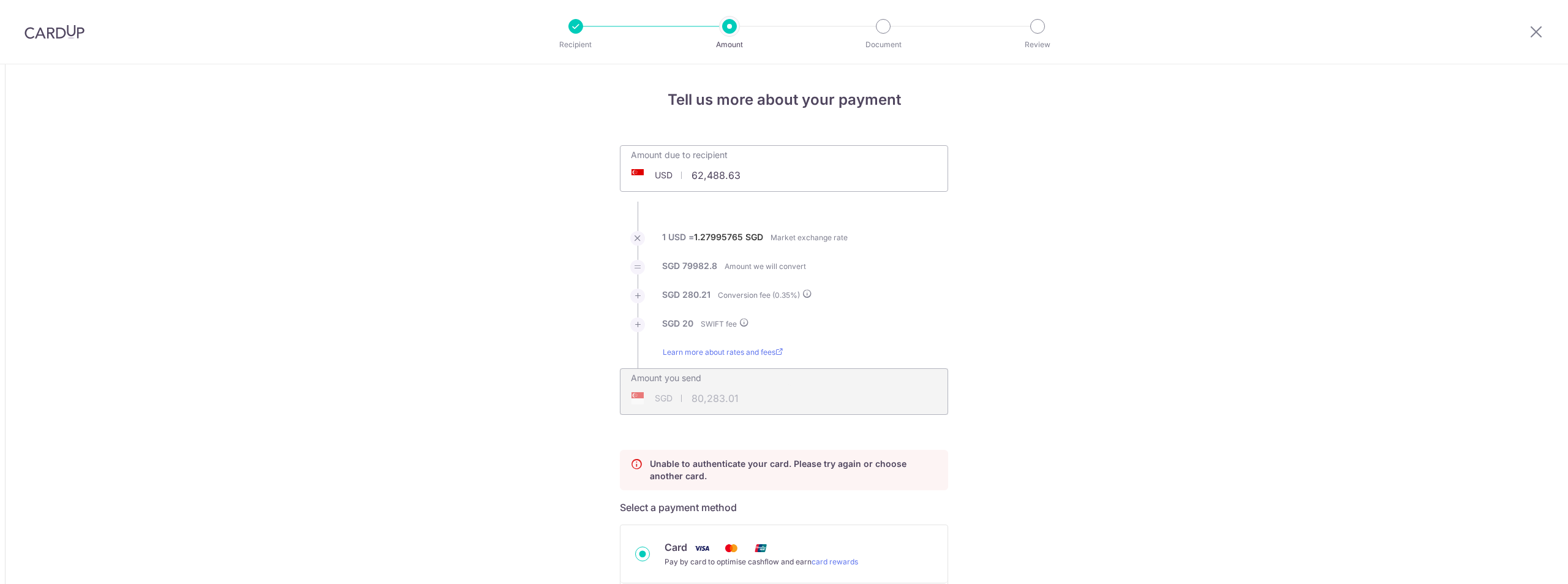
scroll to position [386, 0]
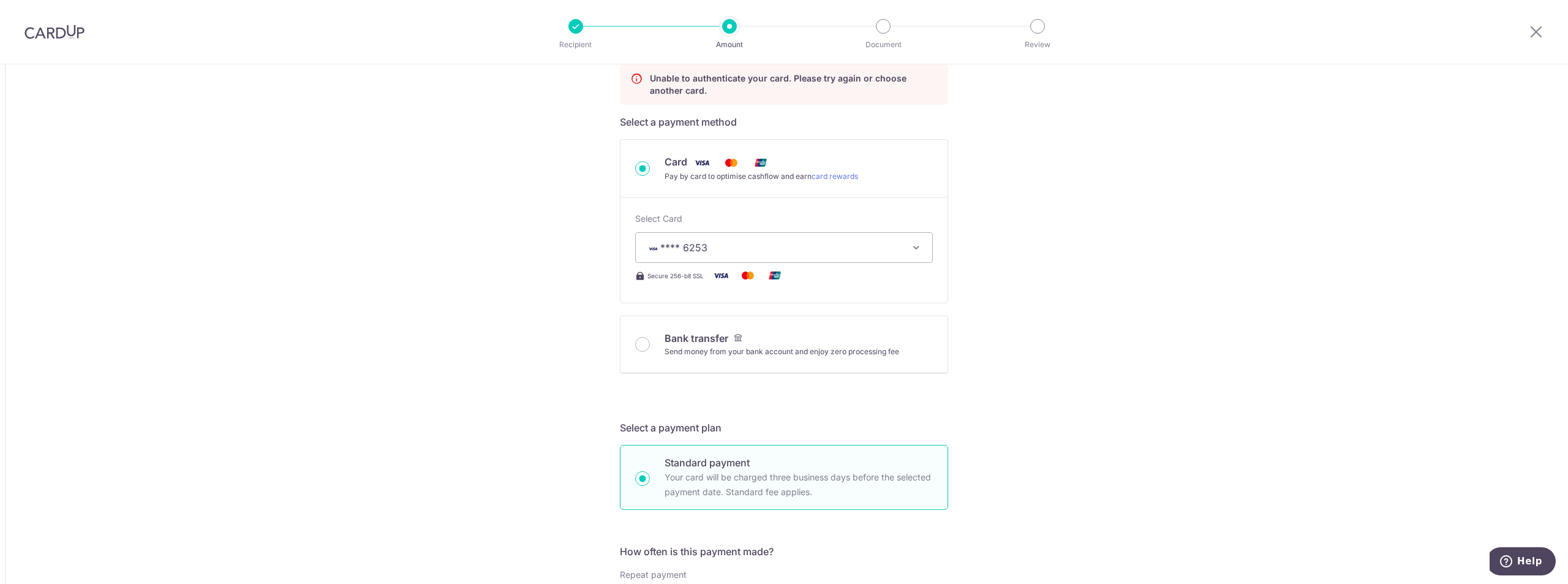
click at [345, 308] on div "Tell us more about your payment Amount due to recipient USD 62,488.63 62488.63 …" at bounding box center [784, 572] width 1568 height 1786
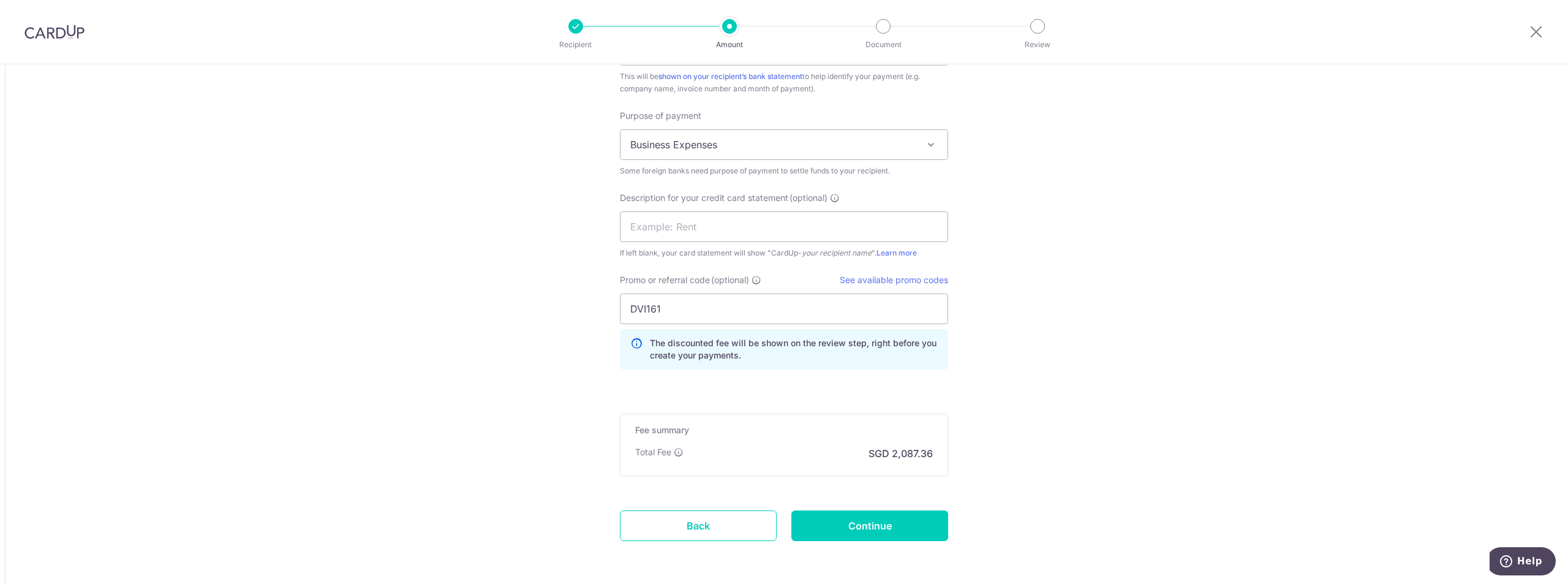
scroll to position [1243, 0]
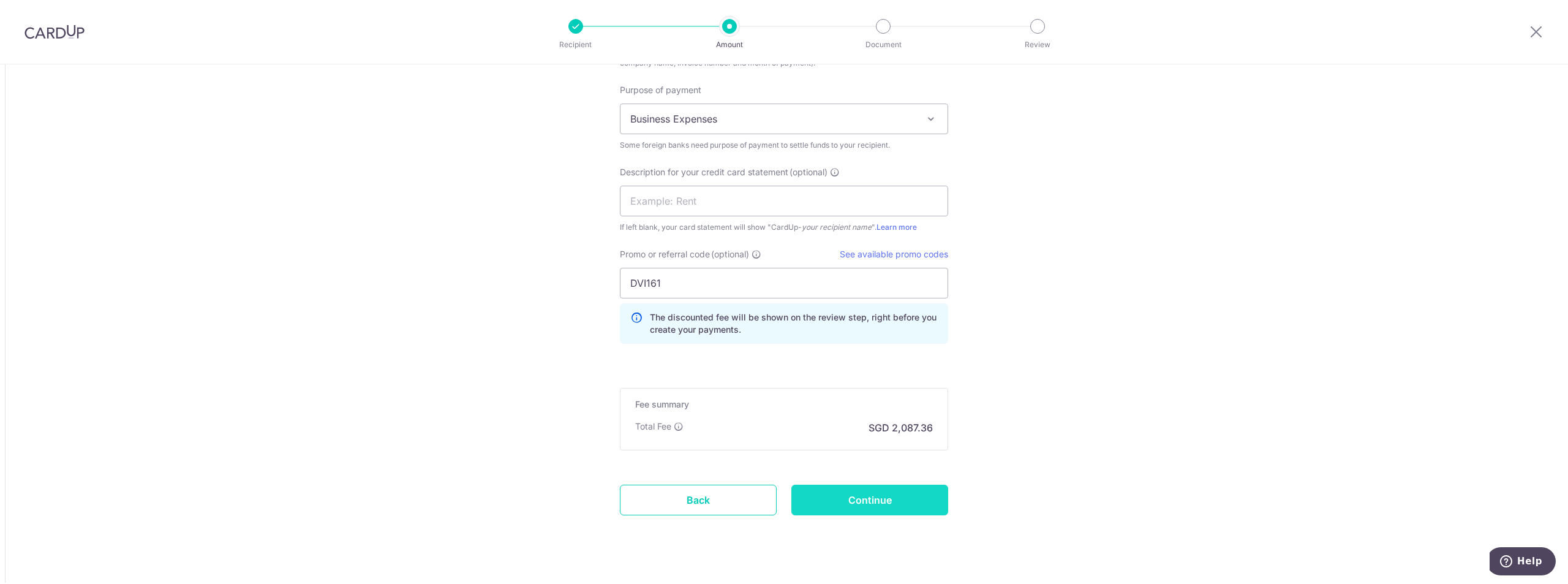
click at [862, 496] on input "Continue" at bounding box center [870, 499] width 157 height 30
type input "Update Schedule"
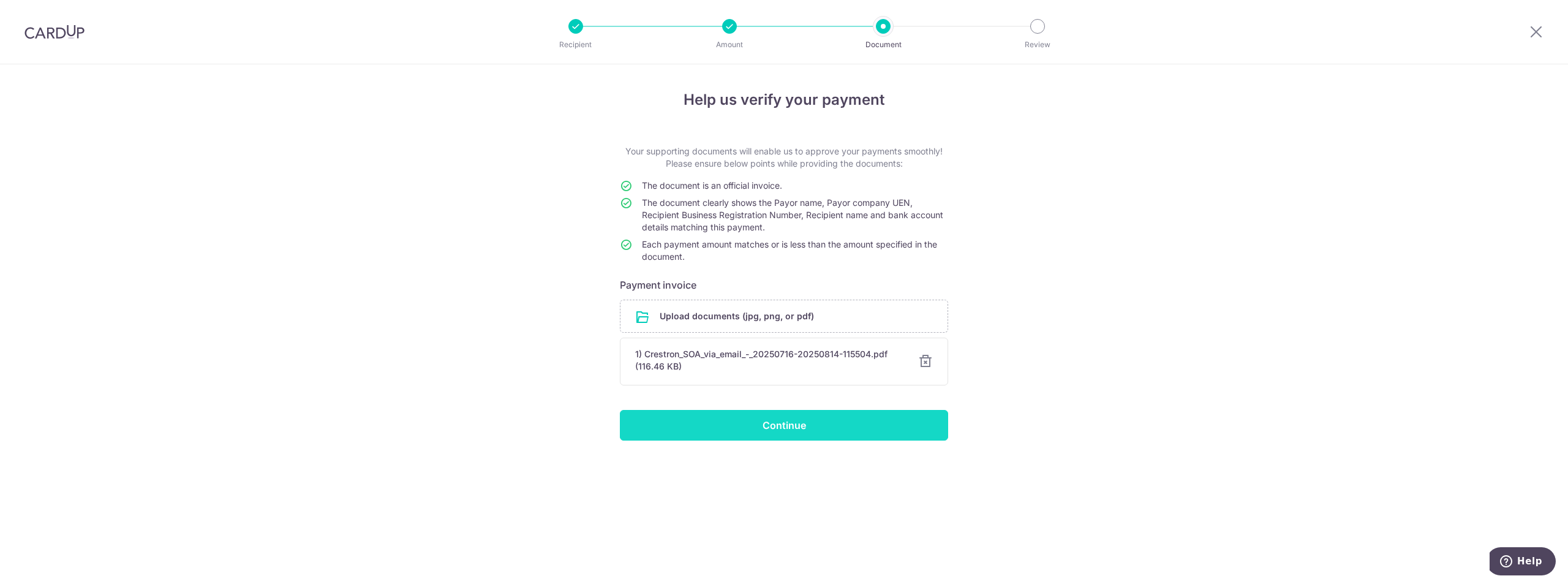
click at [759, 425] on input "Continue" at bounding box center [784, 425] width 328 height 30
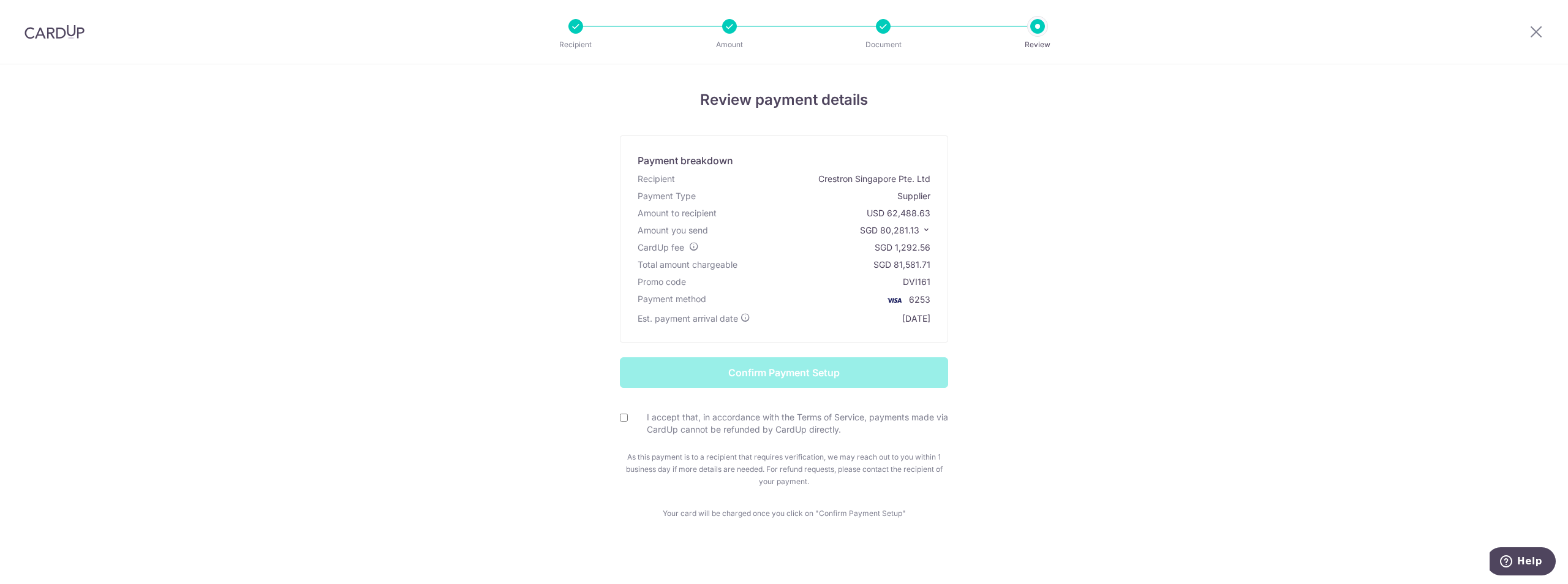
click at [671, 429] on label "I accept that, in accordance with the Terms of Service, payments made via CardU…" at bounding box center [791, 423] width 313 height 25
click at [628, 421] on input "I accept that, in accordance with the Terms of Service, payments made via CardU…" at bounding box center [624, 418] width 8 height 8
checkbox input "true"
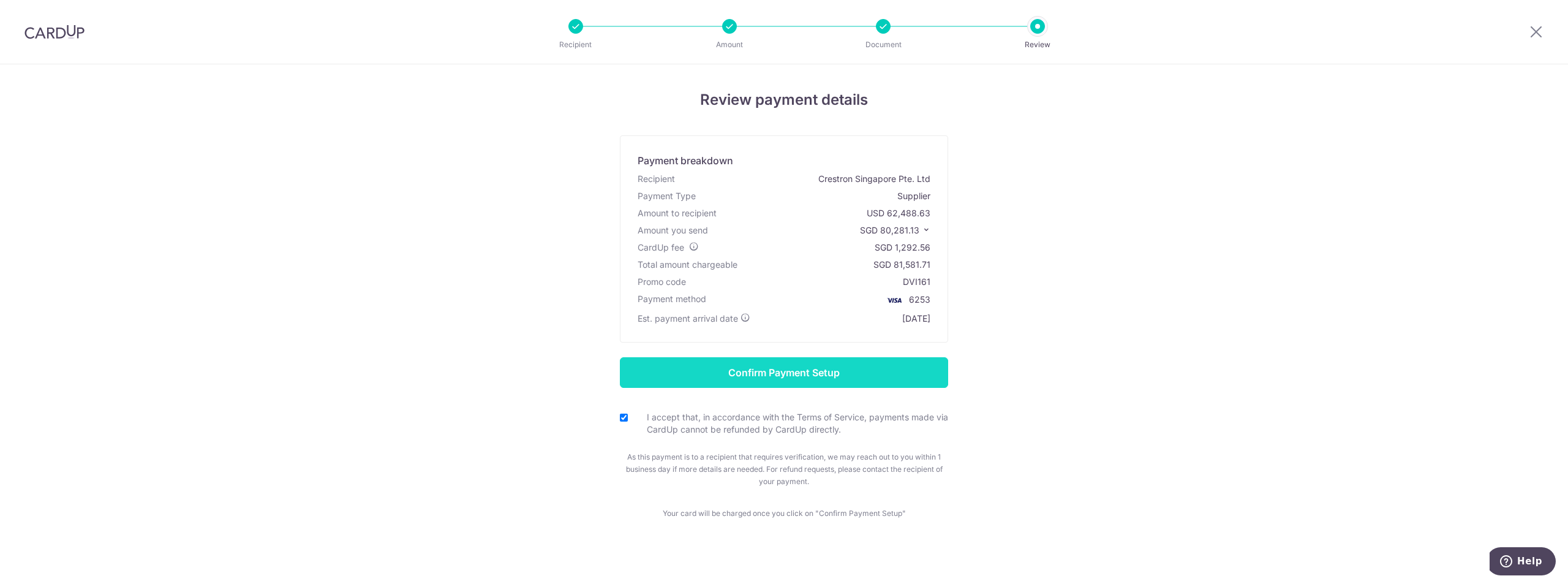
click at [687, 371] on input "Confirm Payment Setup" at bounding box center [784, 372] width 328 height 30
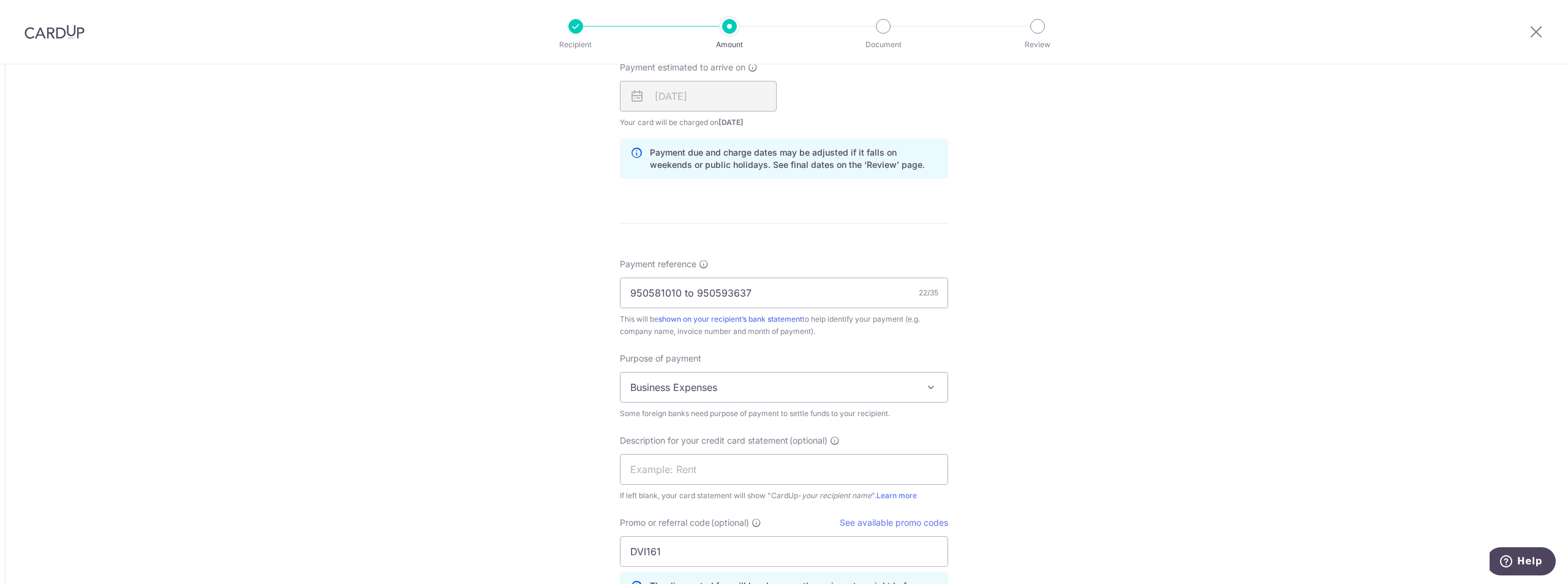
scroll to position [1267, 0]
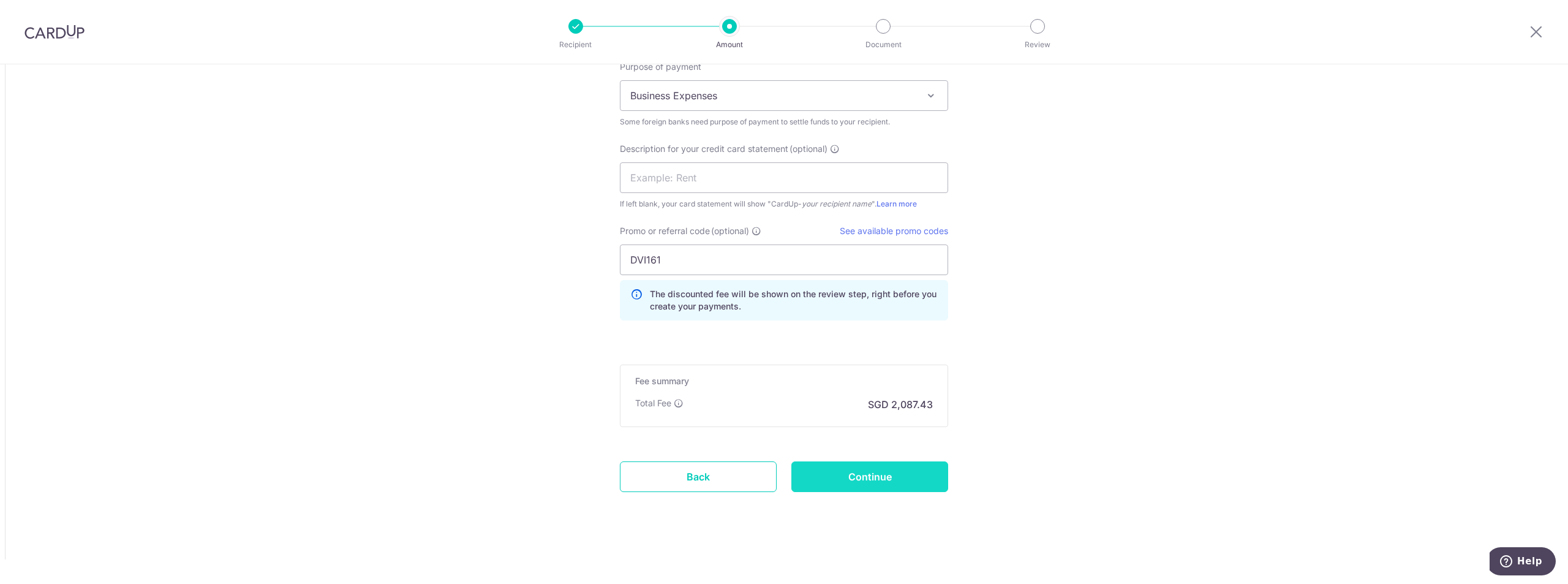
click at [866, 473] on input "Continue" at bounding box center [870, 476] width 157 height 30
type input "Update Schedule"
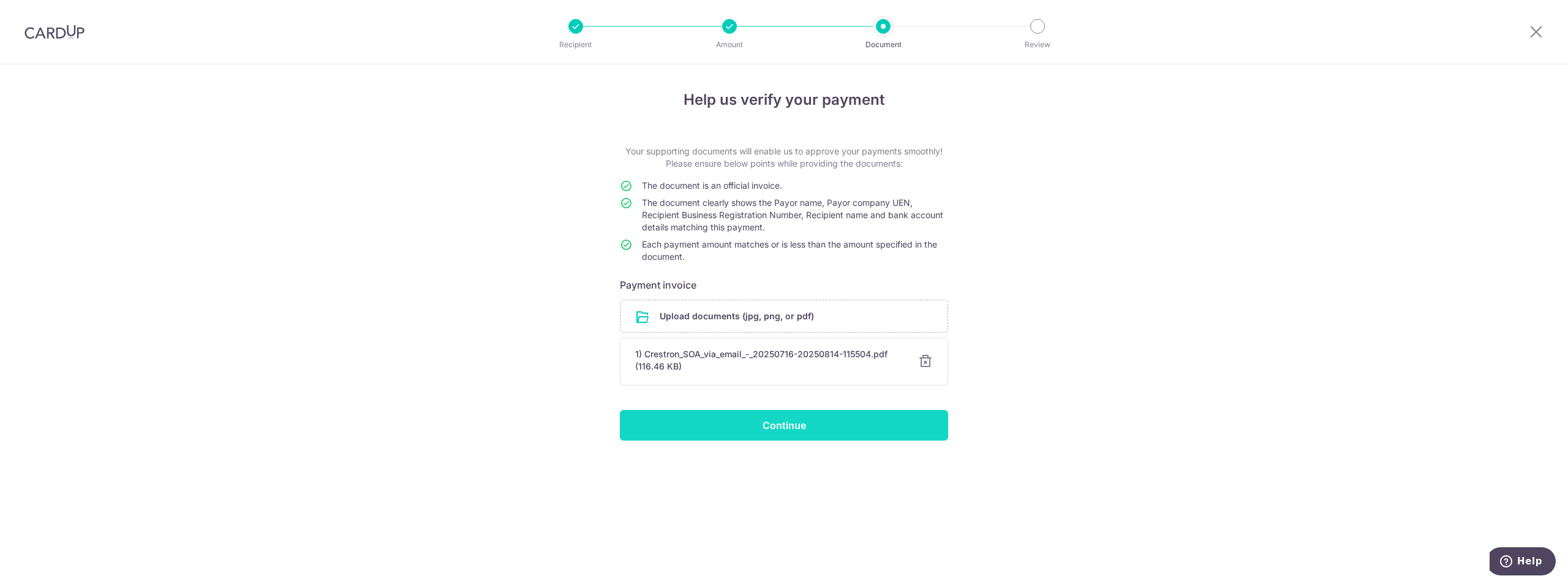
click at [824, 429] on input "Continue" at bounding box center [784, 425] width 328 height 30
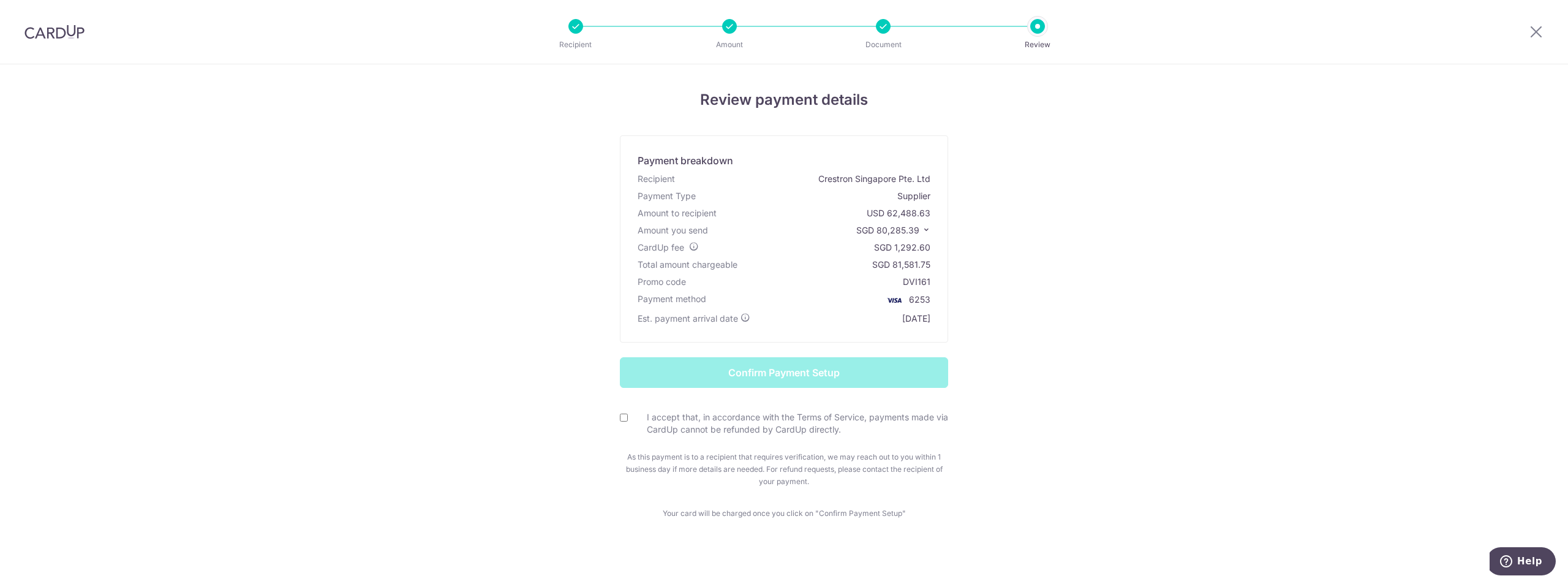
click at [616, 418] on form "Confirm Payment Setup I accept that, in accordance with the Terms of Service, p…" at bounding box center [784, 423] width 717 height 131
click at [620, 416] on input "I accept that, in accordance with the Terms of Service, payments made via CardU…" at bounding box center [624, 418] width 8 height 8
checkbox input "true"
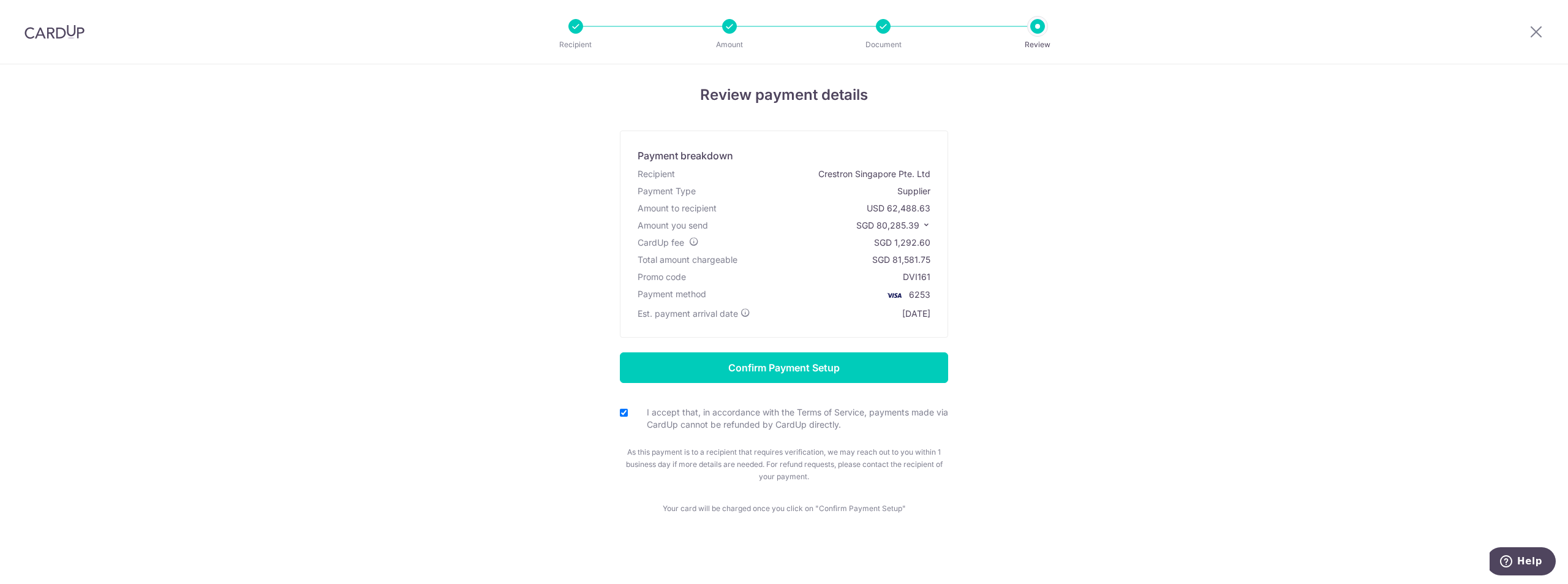
scroll to position [8, 0]
click at [227, 263] on div "Review payment details Payment breakdown Recipient Crestron Singapore Pte. Ltd …" at bounding box center [784, 320] width 1568 height 528
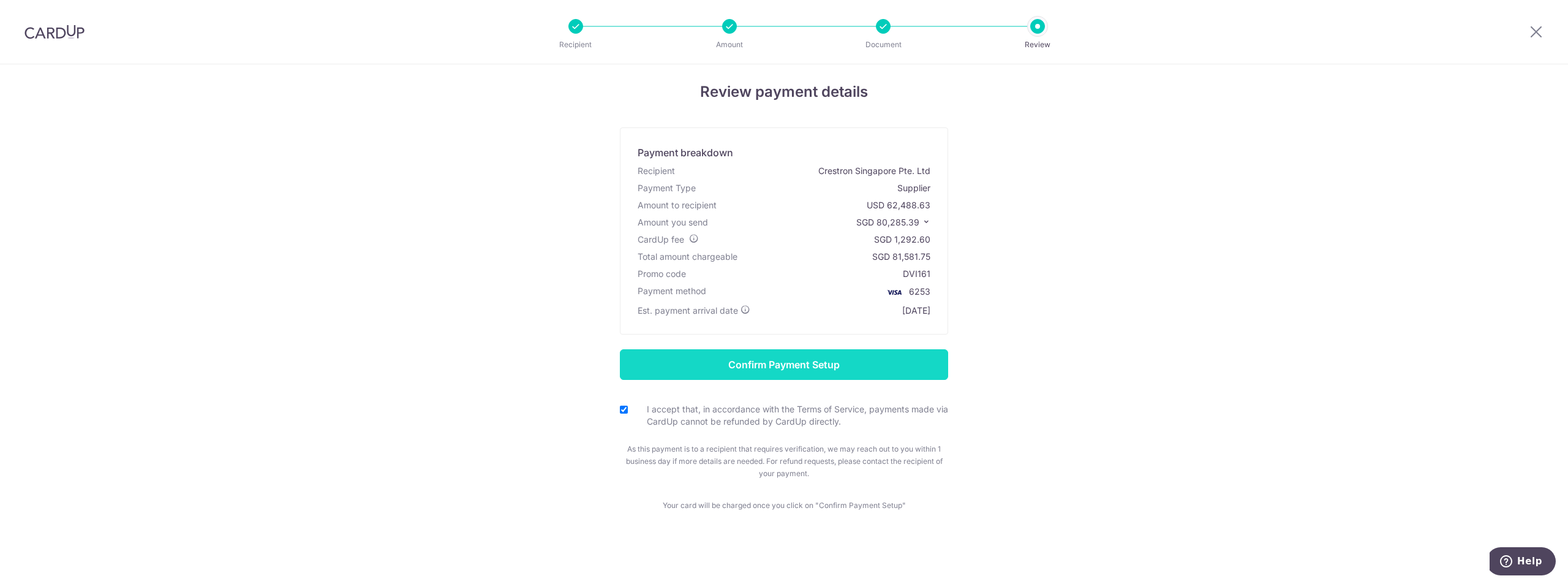
click at [797, 356] on input "Confirm Payment Setup" at bounding box center [784, 364] width 328 height 30
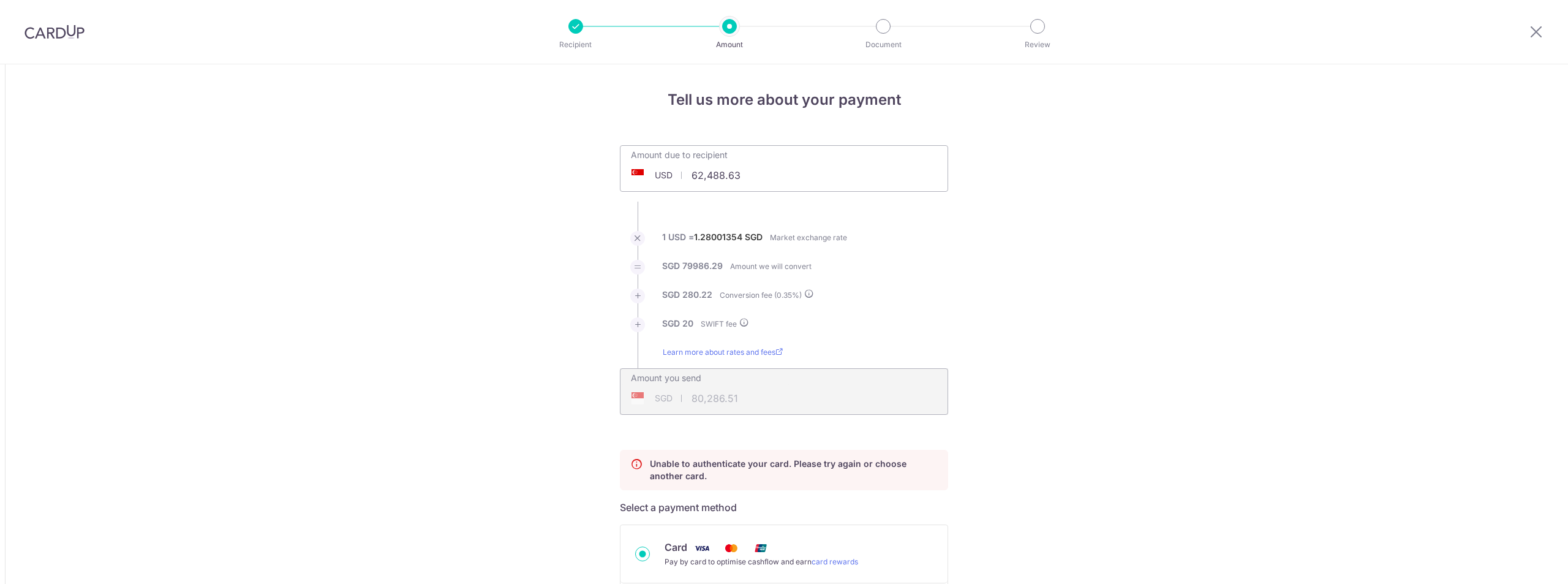
scroll to position [386, 0]
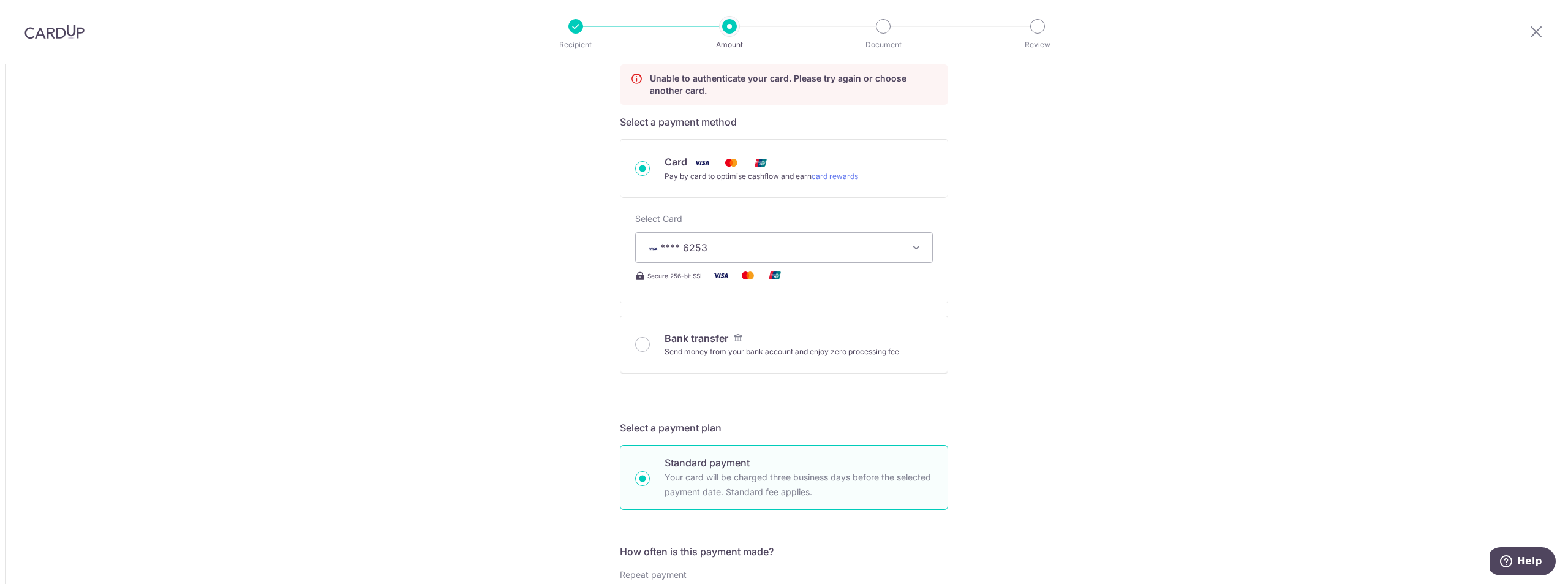
click at [345, 289] on div "Tell us more about your payment Amount due to recipient USD 62,488.63 62488.63 …" at bounding box center [784, 572] width 1568 height 1786
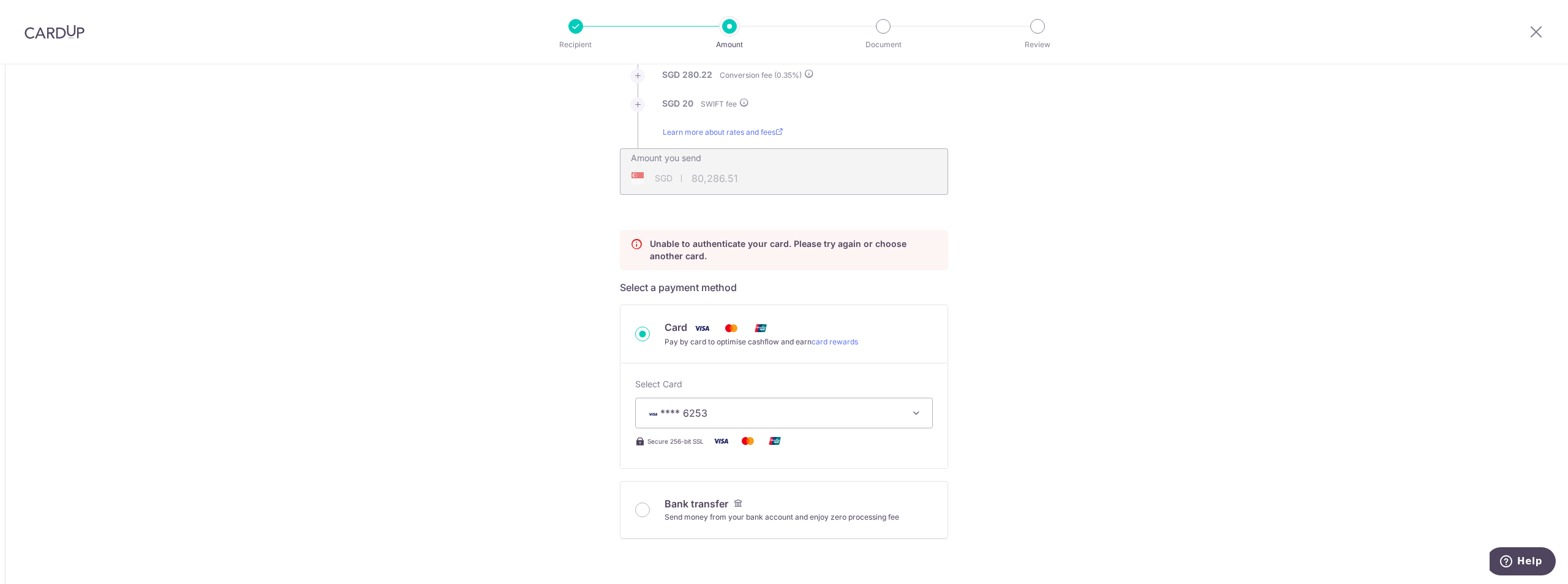
scroll to position [0, 0]
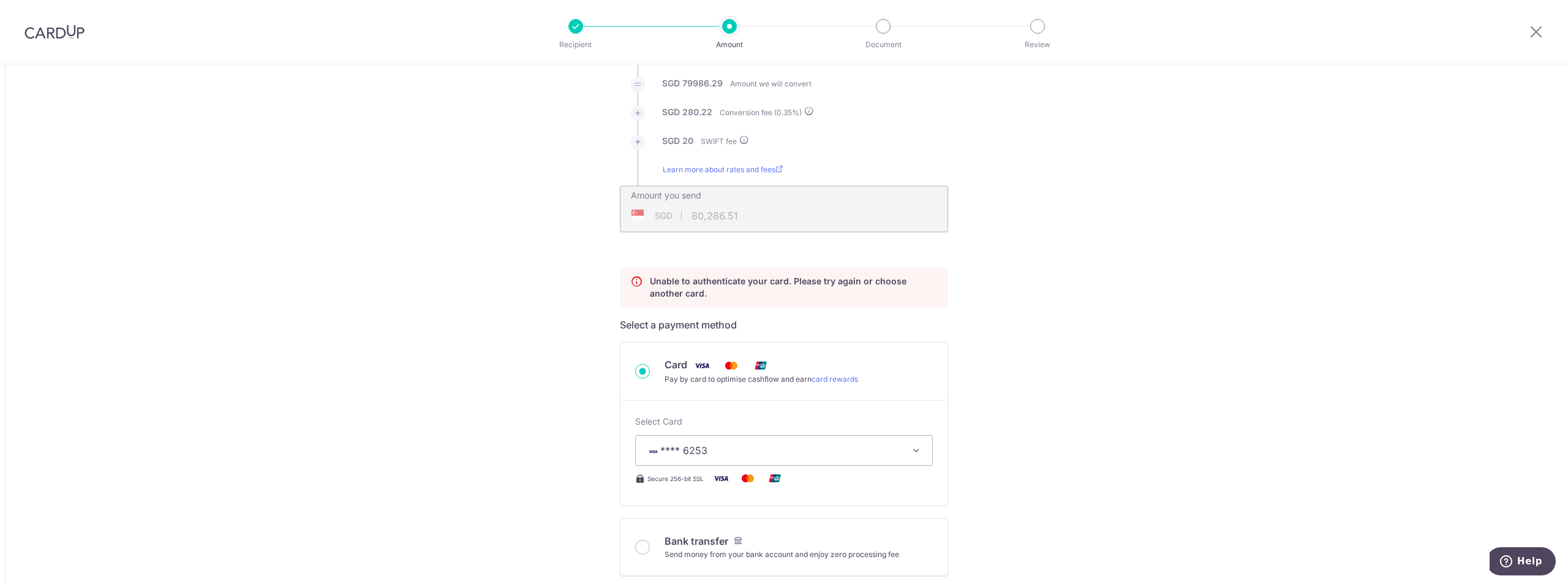
scroll to position [184, 0]
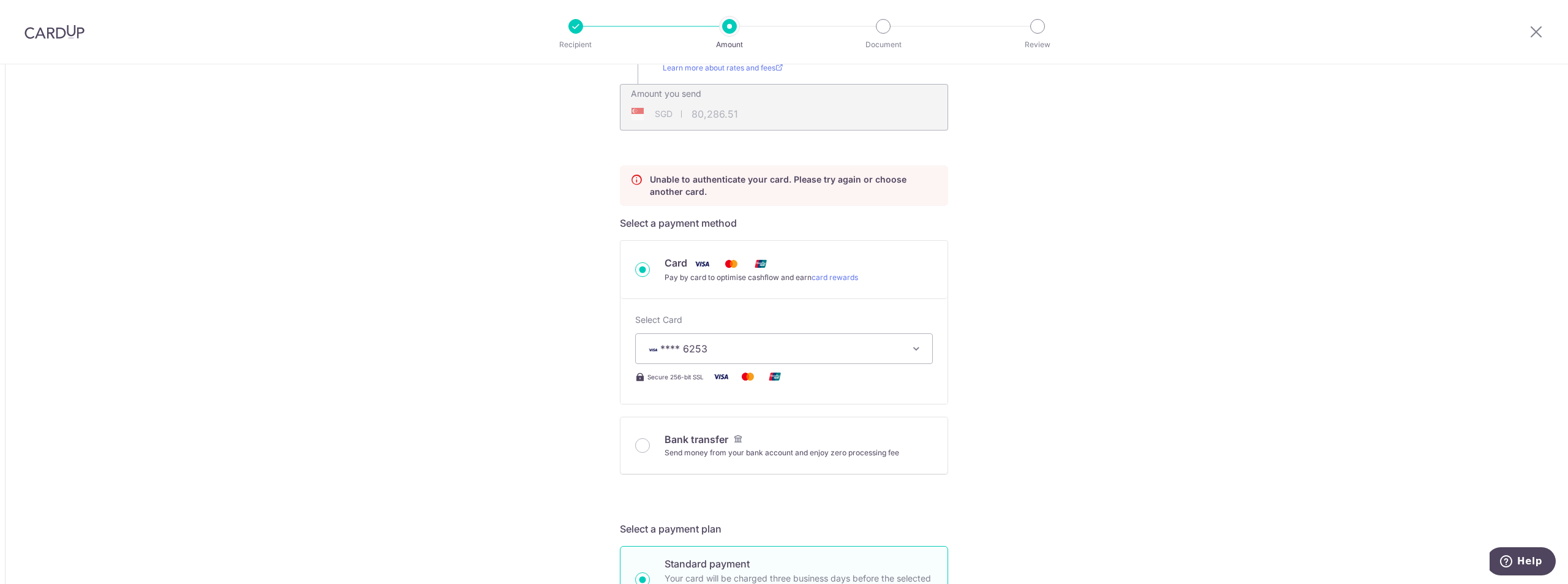
scroll to position [306, 0]
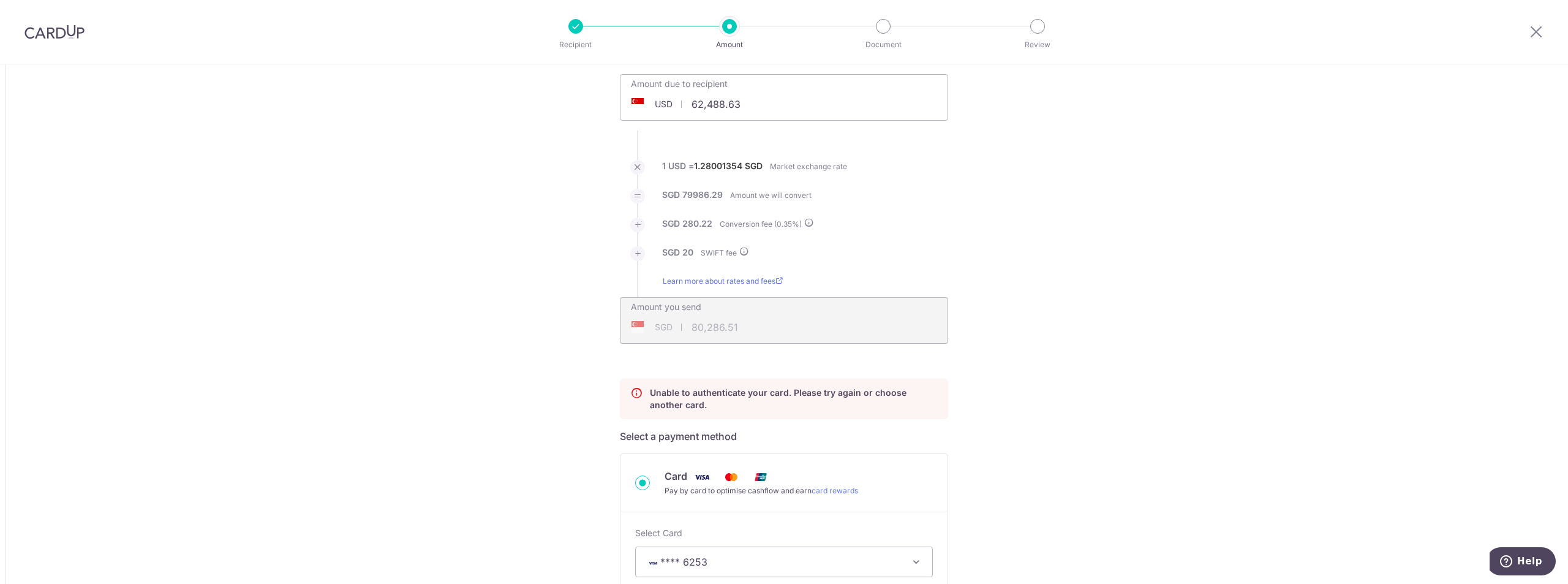
scroll to position [61, 0]
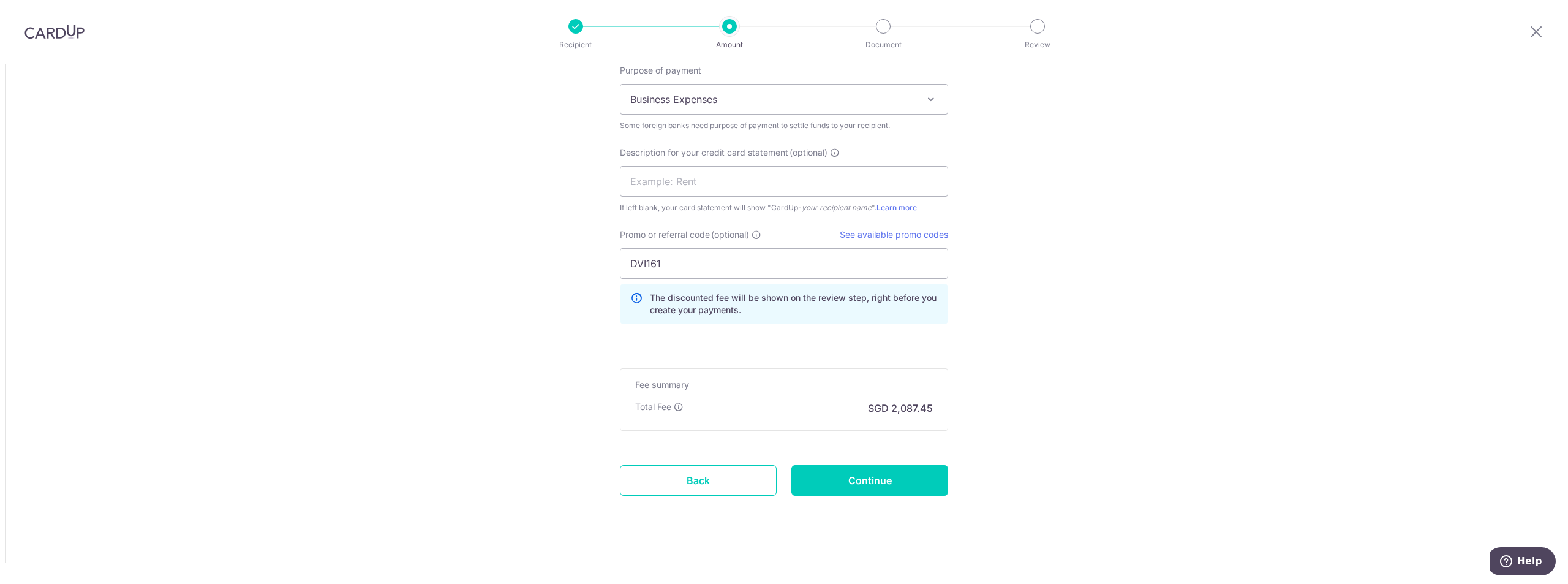
scroll to position [1267, 0]
click at [699, 255] on input "DVI161" at bounding box center [784, 259] width 328 height 30
click at [907, 230] on link "See available promo codes" at bounding box center [894, 231] width 108 height 10
click at [738, 259] on input "DVI161" at bounding box center [784, 259] width 328 height 30
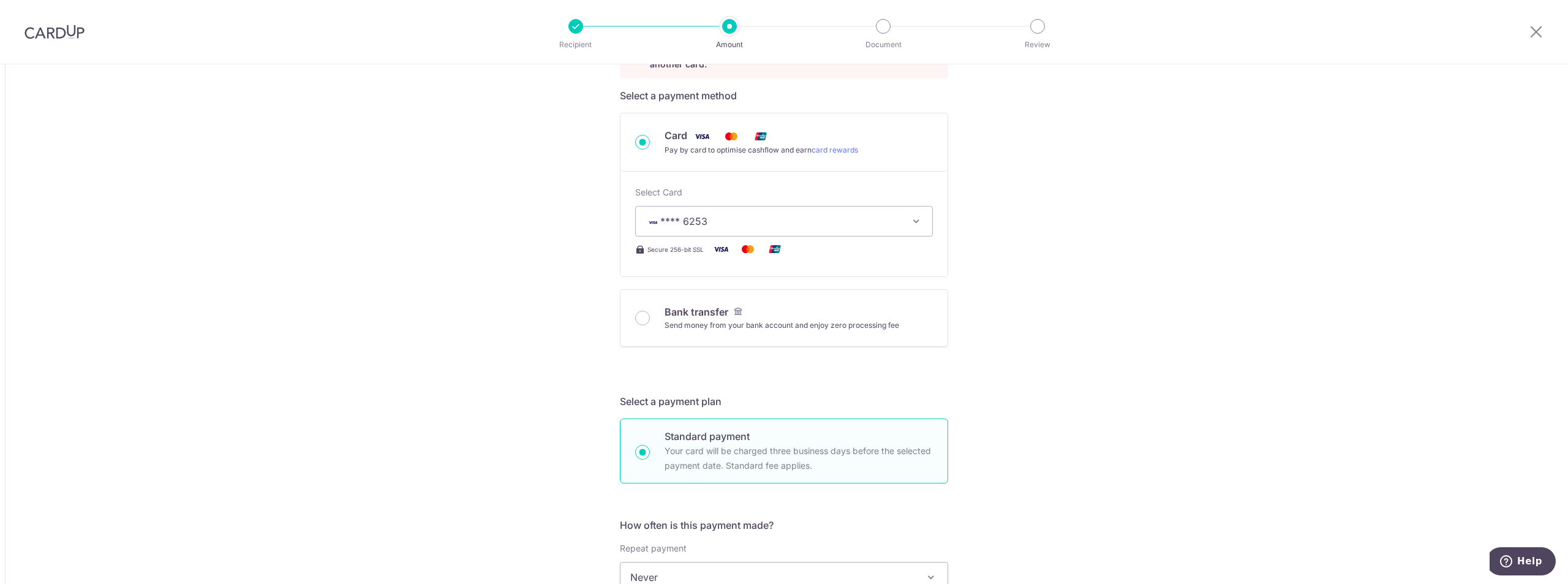
scroll to position [286, 0]
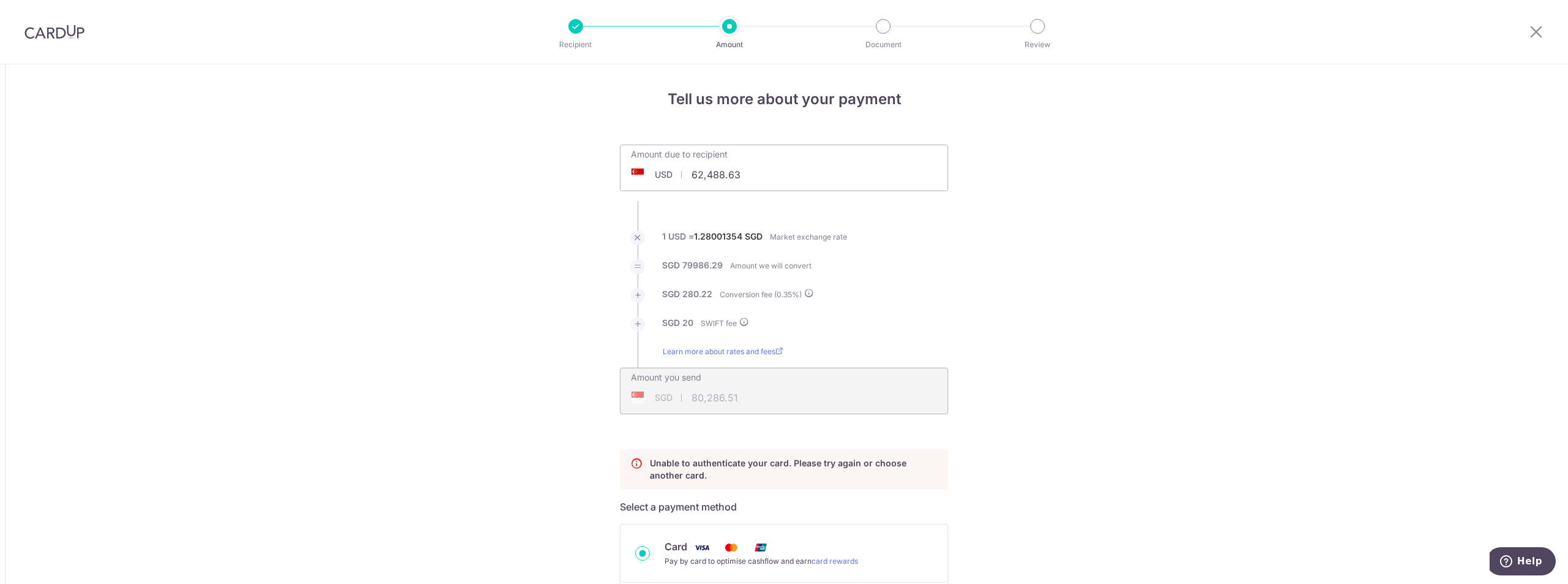
scroll to position [0, 0]
click at [1540, 30] on icon at bounding box center [1537, 31] width 15 height 16
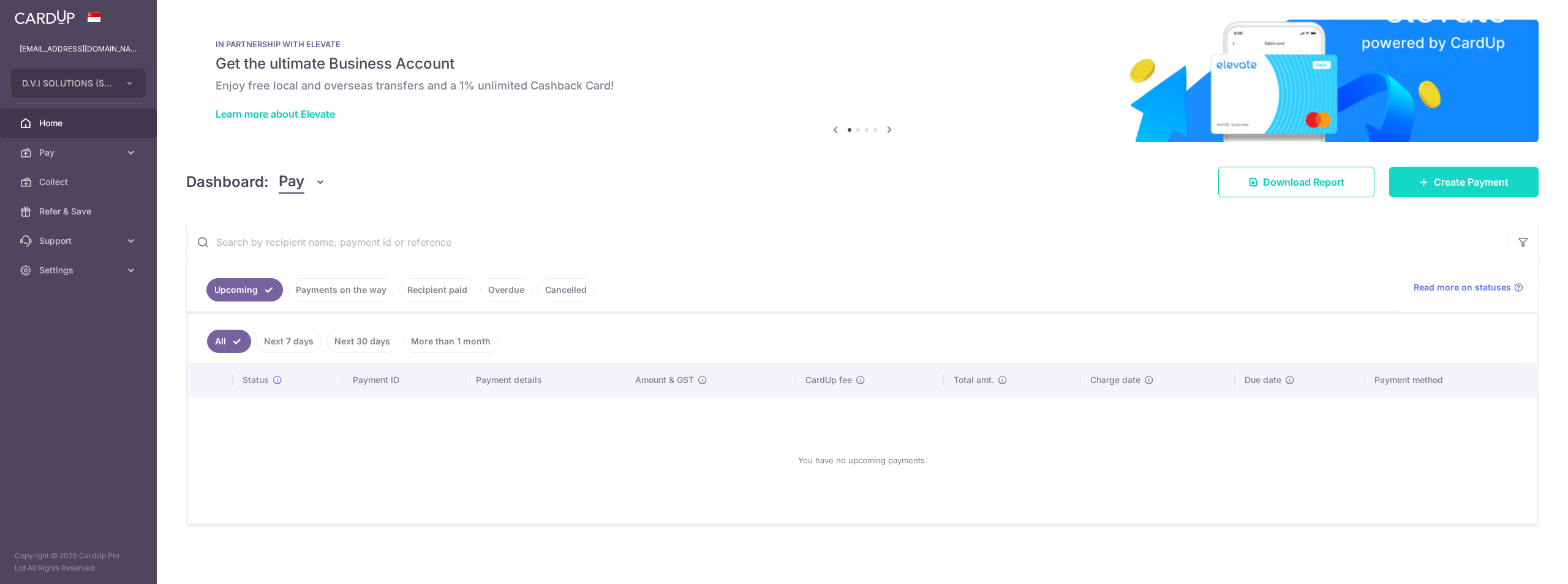
click at [1430, 180] on link "Create Payment" at bounding box center [1464, 181] width 149 height 30
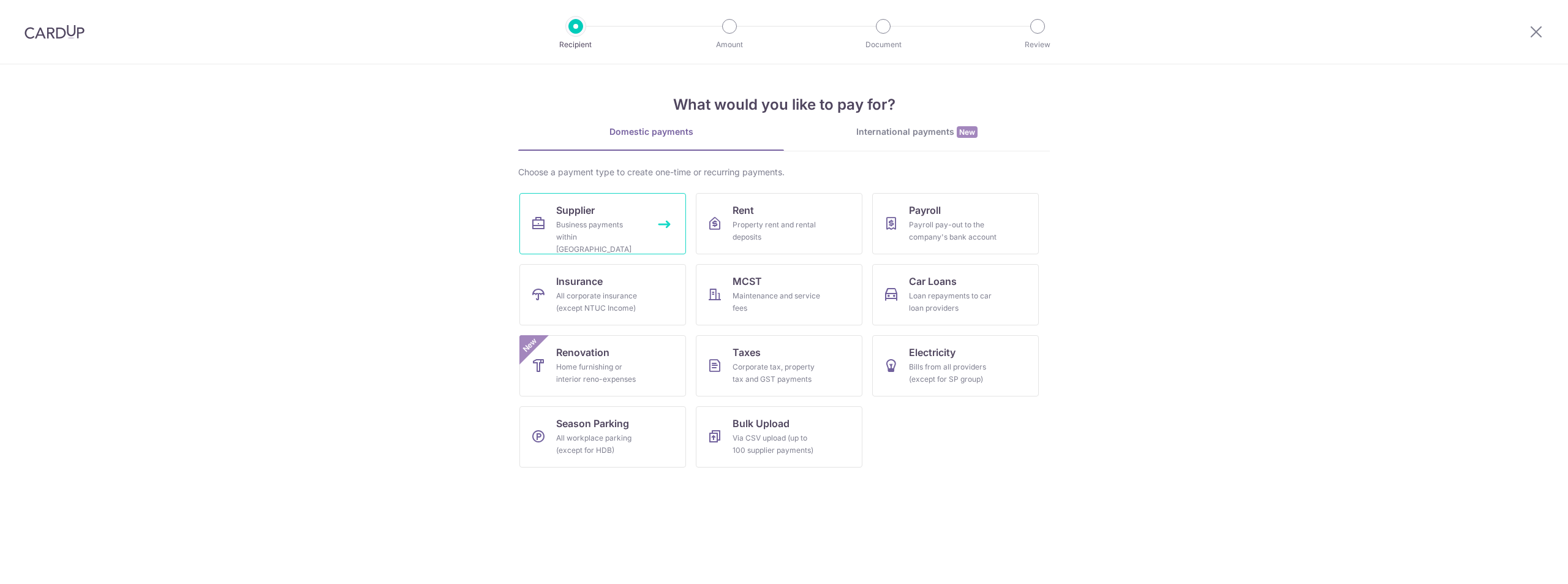
click at [547, 215] on link "Supplier Business payments within Singapore" at bounding box center [602, 224] width 166 height 61
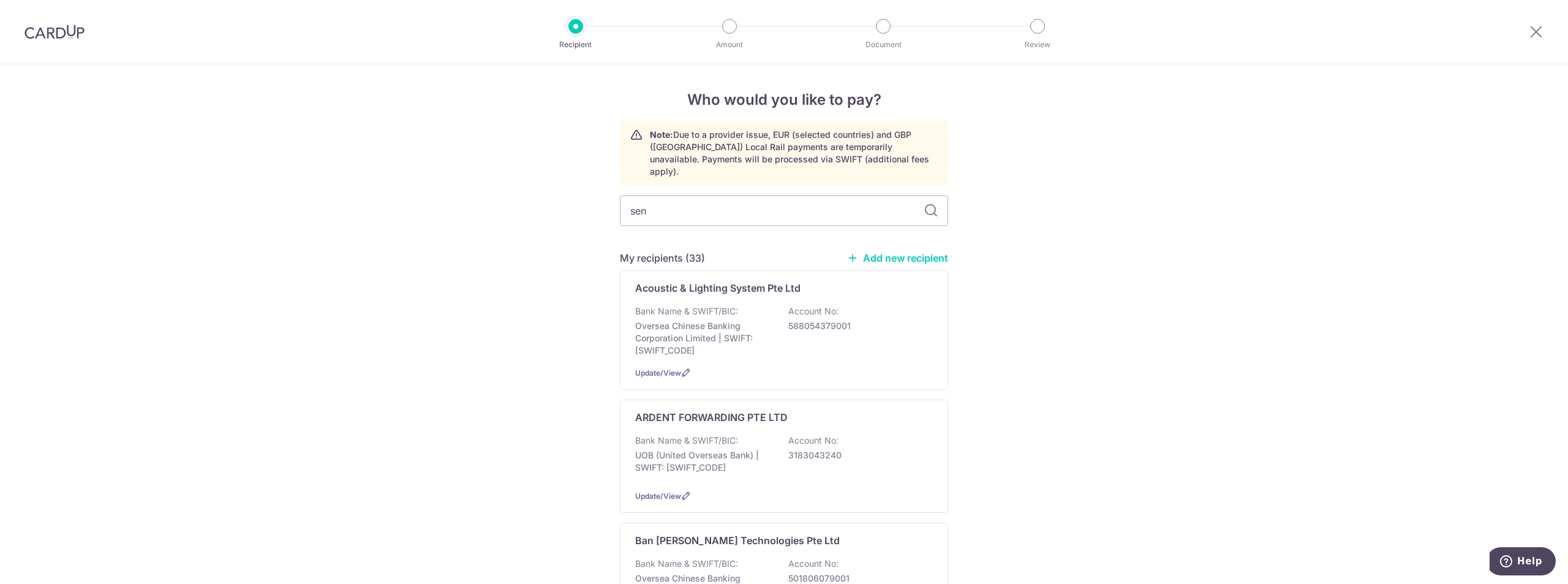
type input "[PERSON_NAME]"
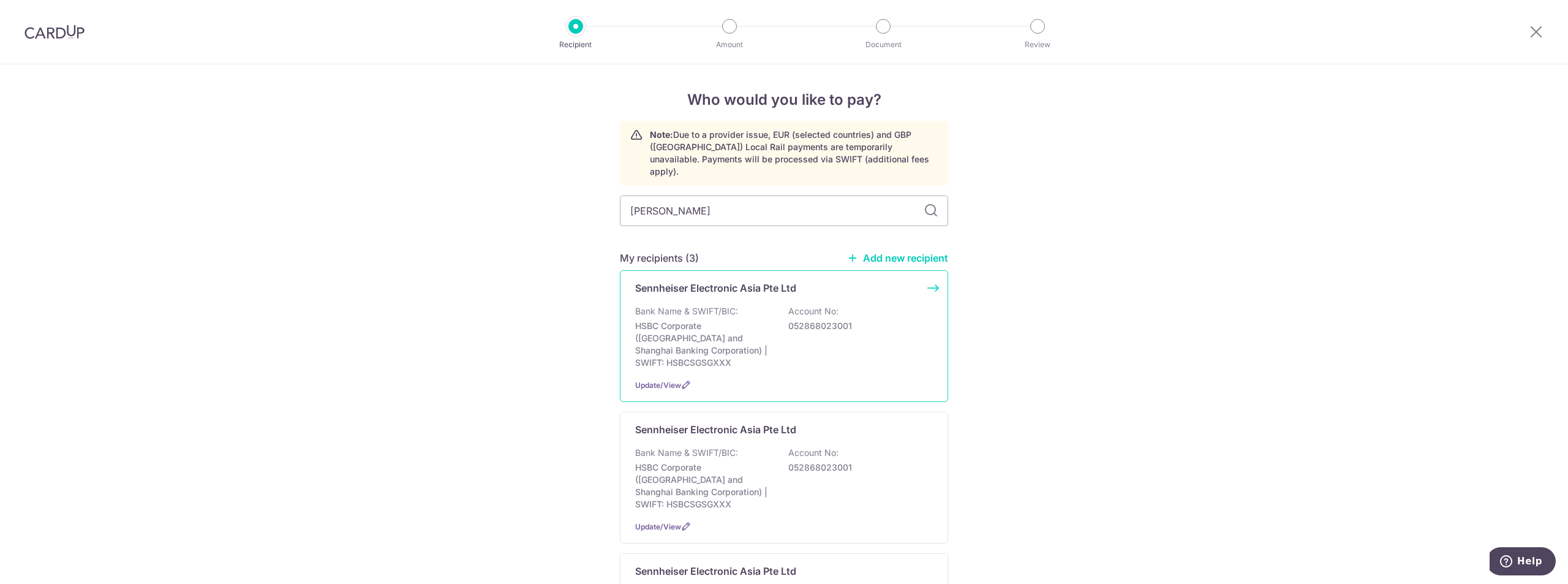
click at [674, 290] on div "Sennheiser Electronic Asia Pte Ltd Bank Name & SWIFT/BIC: HSBC Corporate (Hongk…" at bounding box center [784, 336] width 328 height 132
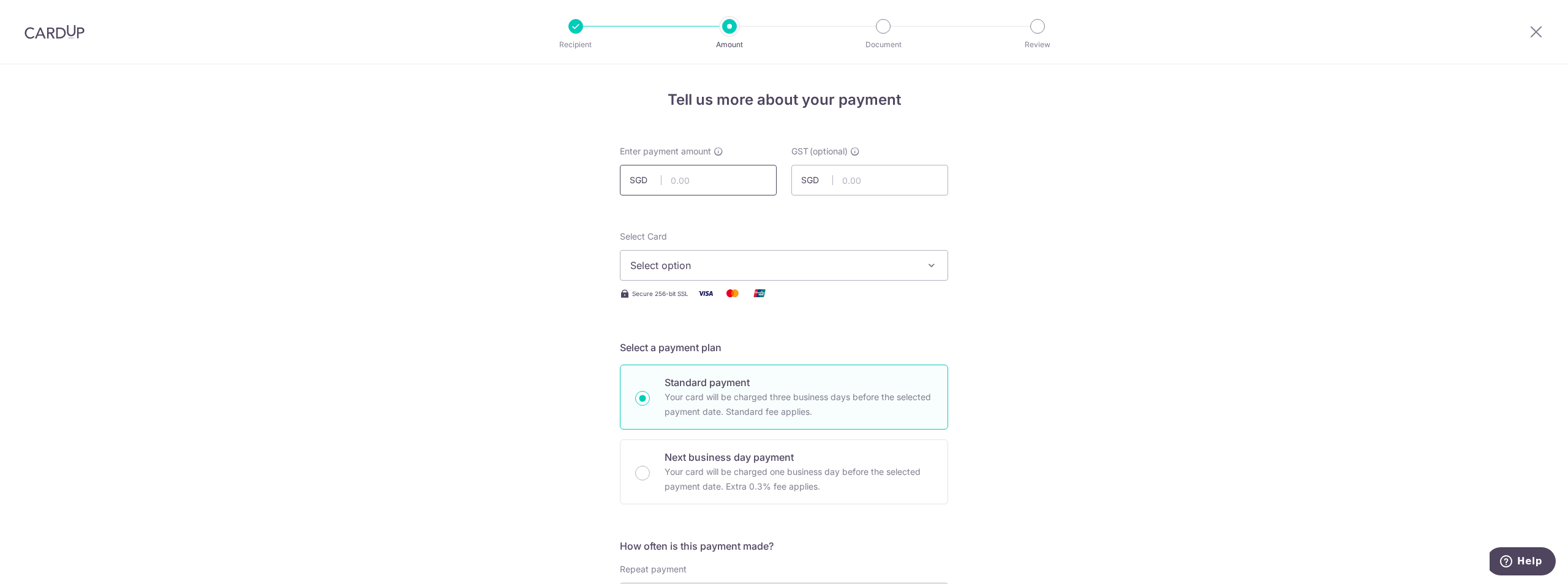
drag, startPoint x: 705, startPoint y: 178, endPoint x: 663, endPoint y: 381, distance: 207.3
click at [705, 178] on input "text" at bounding box center [698, 180] width 157 height 30
paste input "$33,259.9"
type input "33,259.90"
click at [689, 270] on span "Select option" at bounding box center [773, 265] width 285 height 15
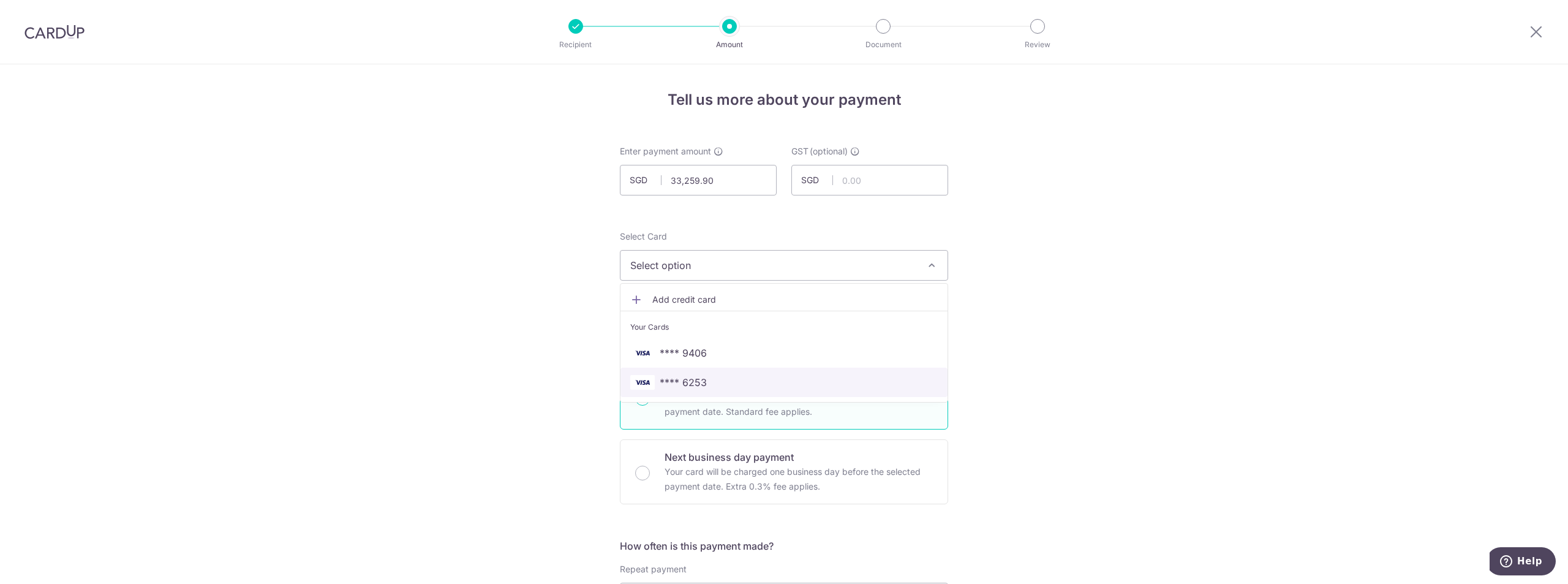
click at [713, 376] on span "**** 6253" at bounding box center [784, 383] width 308 height 15
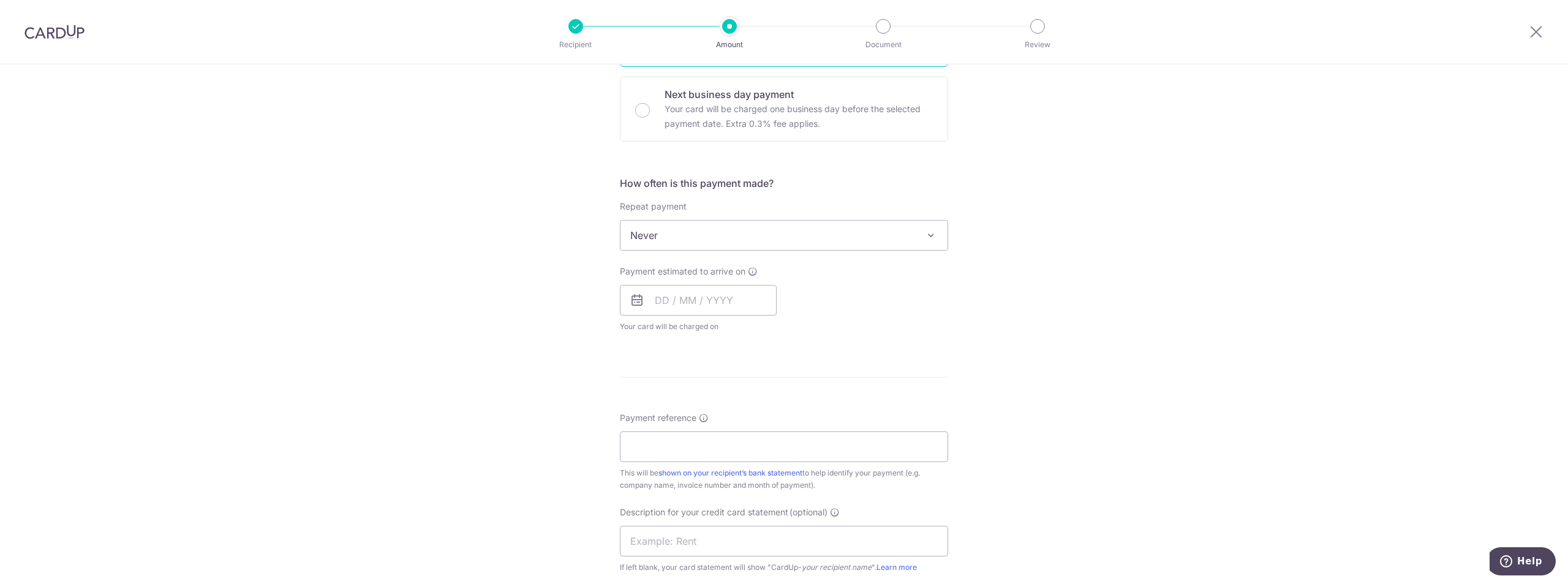
scroll to position [368, 0]
click at [694, 297] on input "text" at bounding box center [698, 295] width 157 height 30
click at [695, 452] on link "19" at bounding box center [694, 455] width 19 height 19
type input "[DATE]"
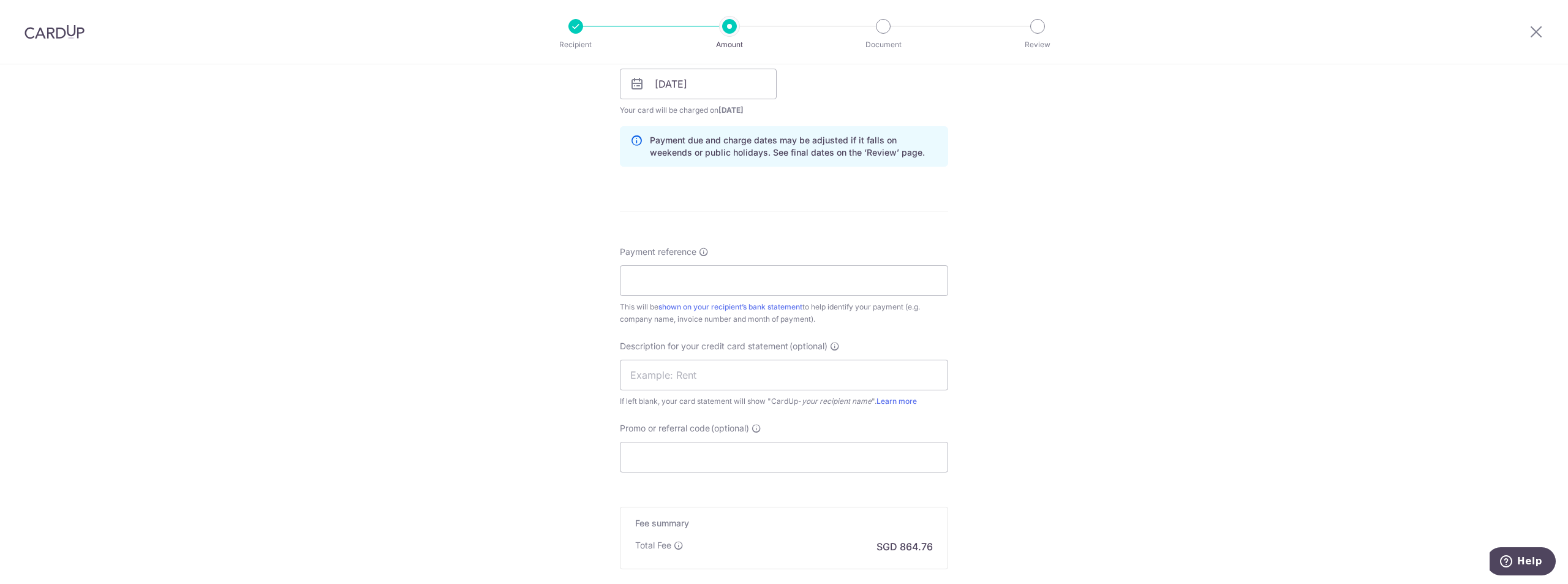
scroll to position [613, 0]
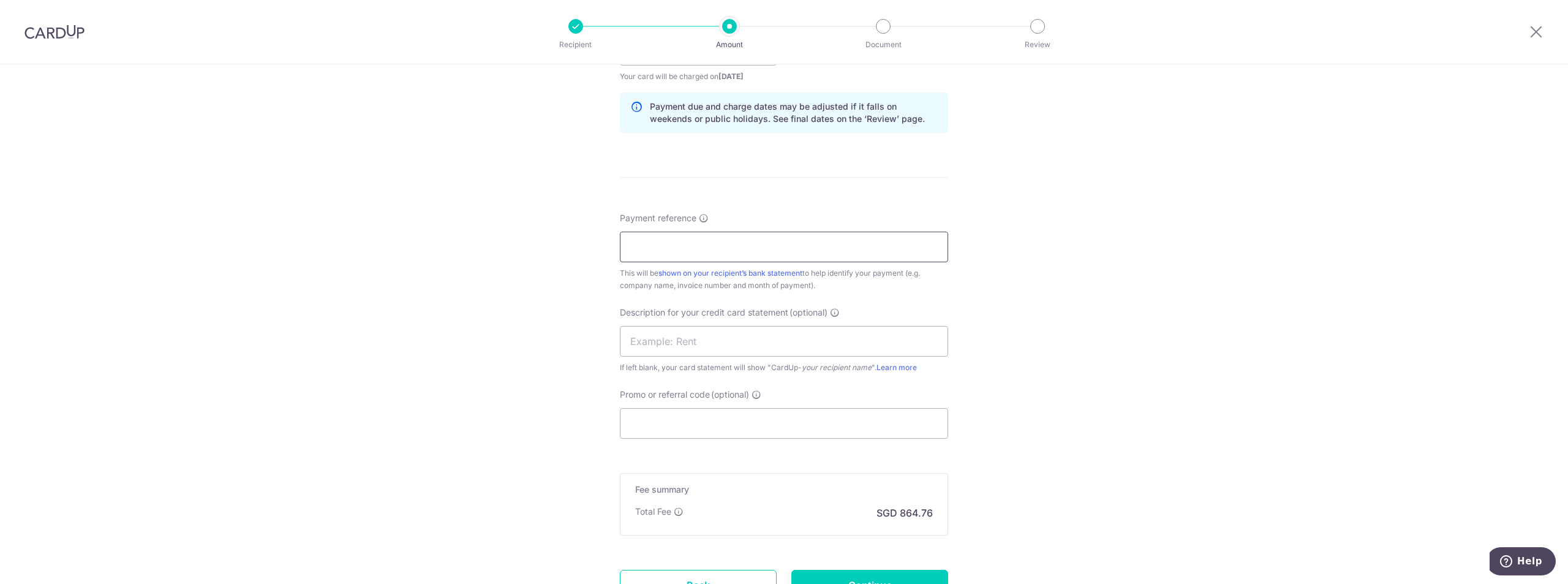
click at [682, 245] on input "Payment reference" at bounding box center [784, 247] width 328 height 30
click at [723, 247] on input "Payment reference" at bounding box center [784, 247] width 328 height 30
paste input "25000943"
click at [728, 255] on input "25000943 to" at bounding box center [784, 247] width 328 height 30
paste input "25001170"
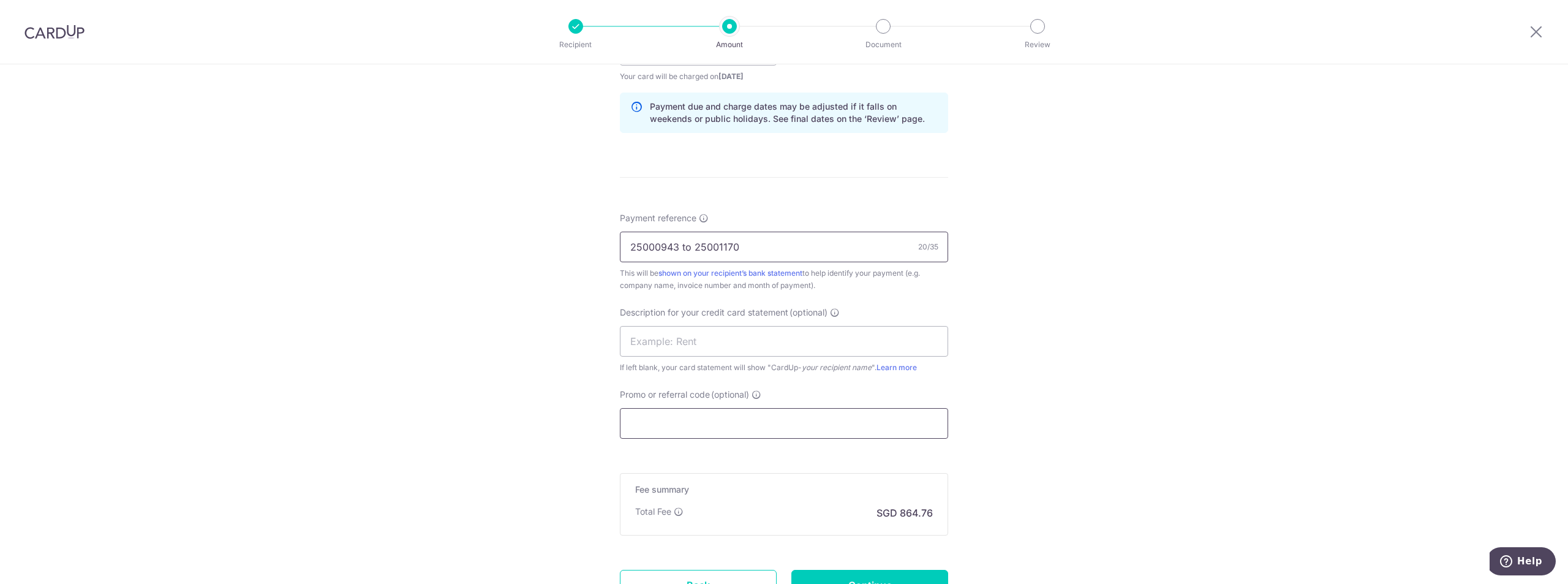
type input "25000943 to 25001170"
click at [689, 424] on input "Promo or referral code (optional)" at bounding box center [784, 423] width 328 height 30
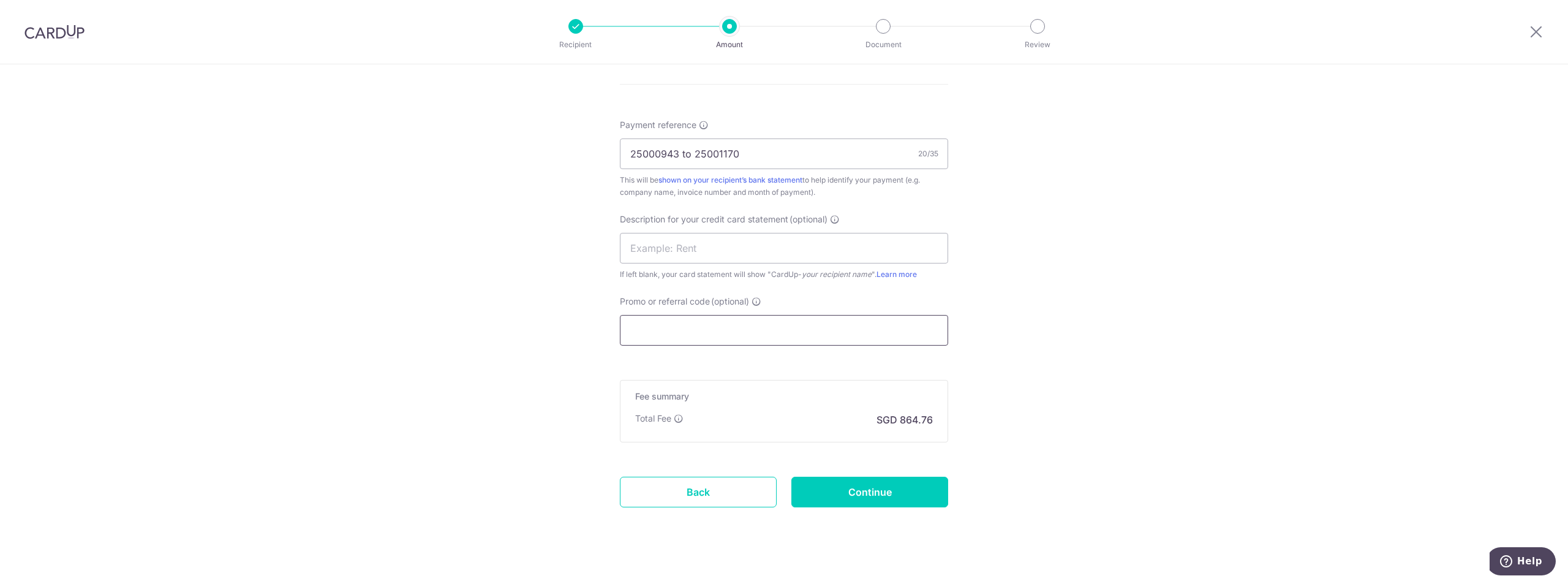
scroll to position [721, 0]
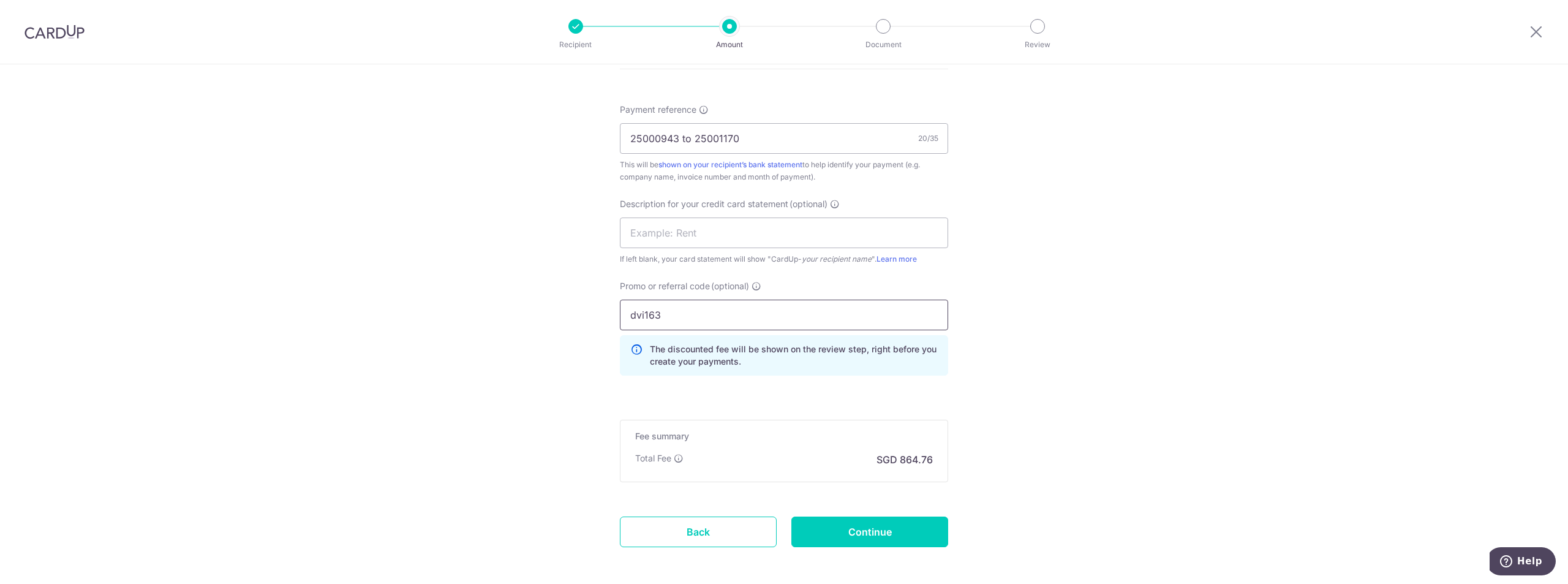
type input "dvi163"
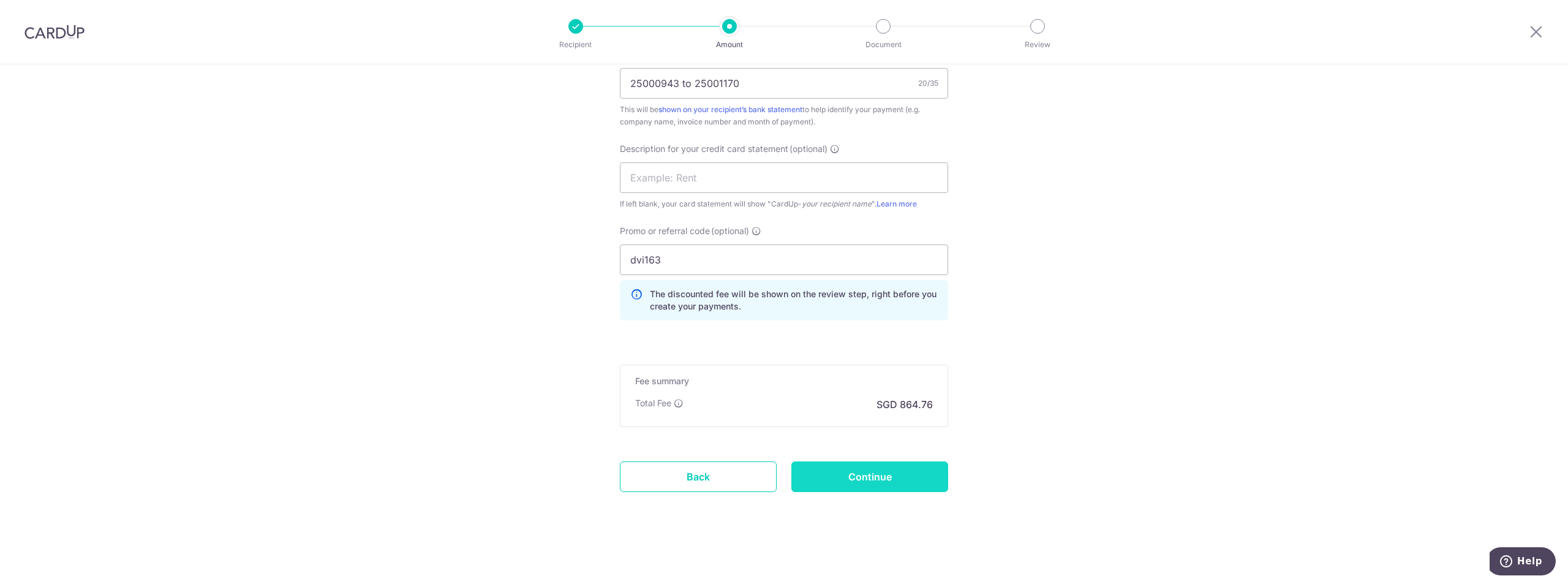
click at [931, 470] on input "Continue" at bounding box center [870, 476] width 157 height 30
type input "Create Schedule"
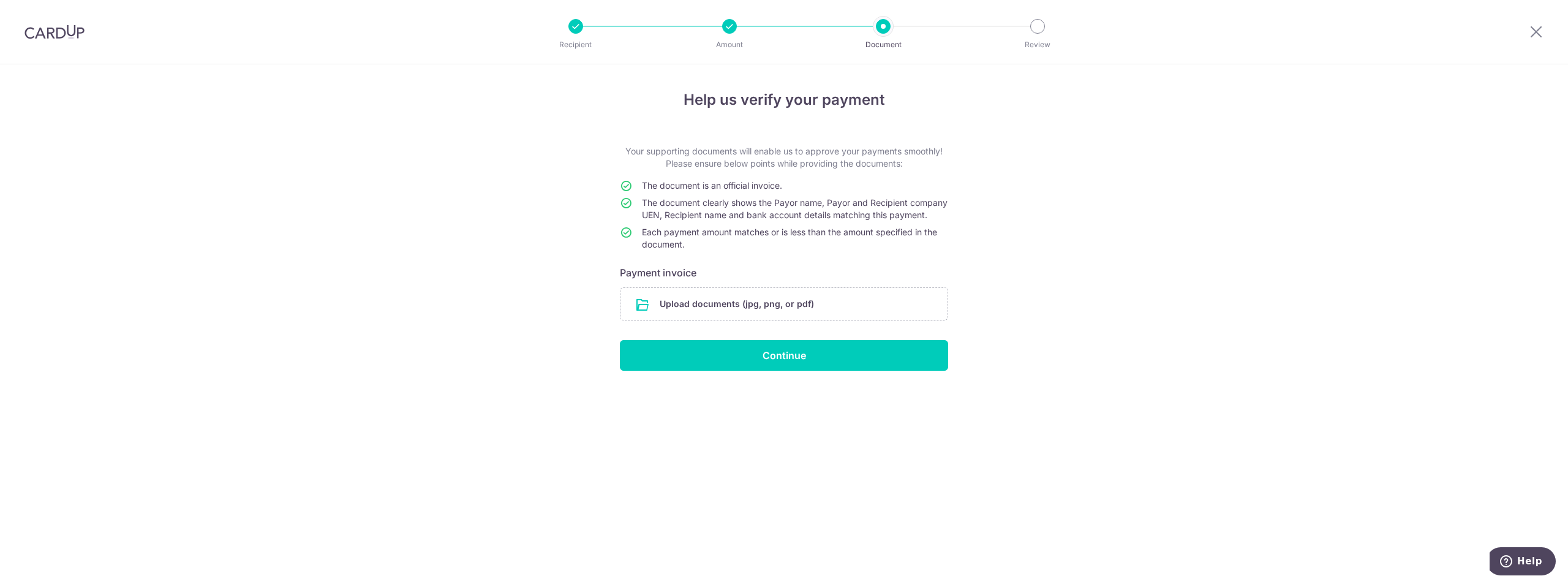
click at [741, 320] on input "file" at bounding box center [784, 304] width 327 height 32
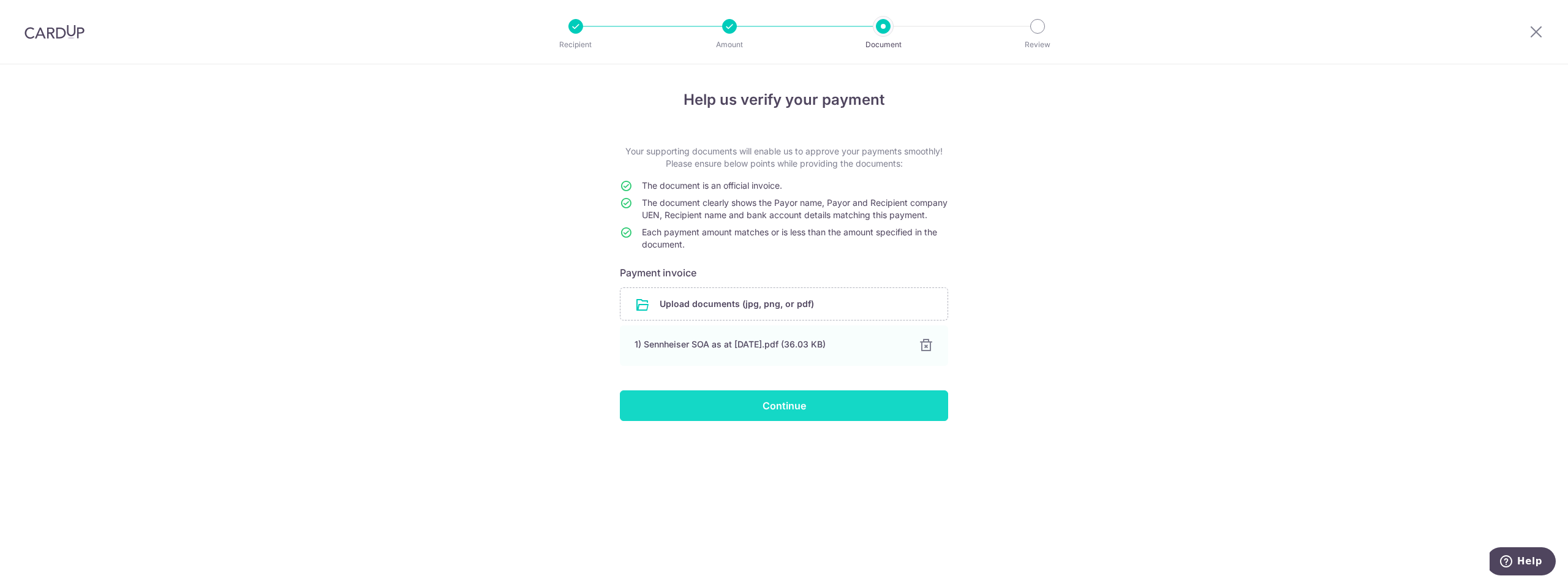
click at [780, 413] on input "Continue" at bounding box center [784, 405] width 328 height 30
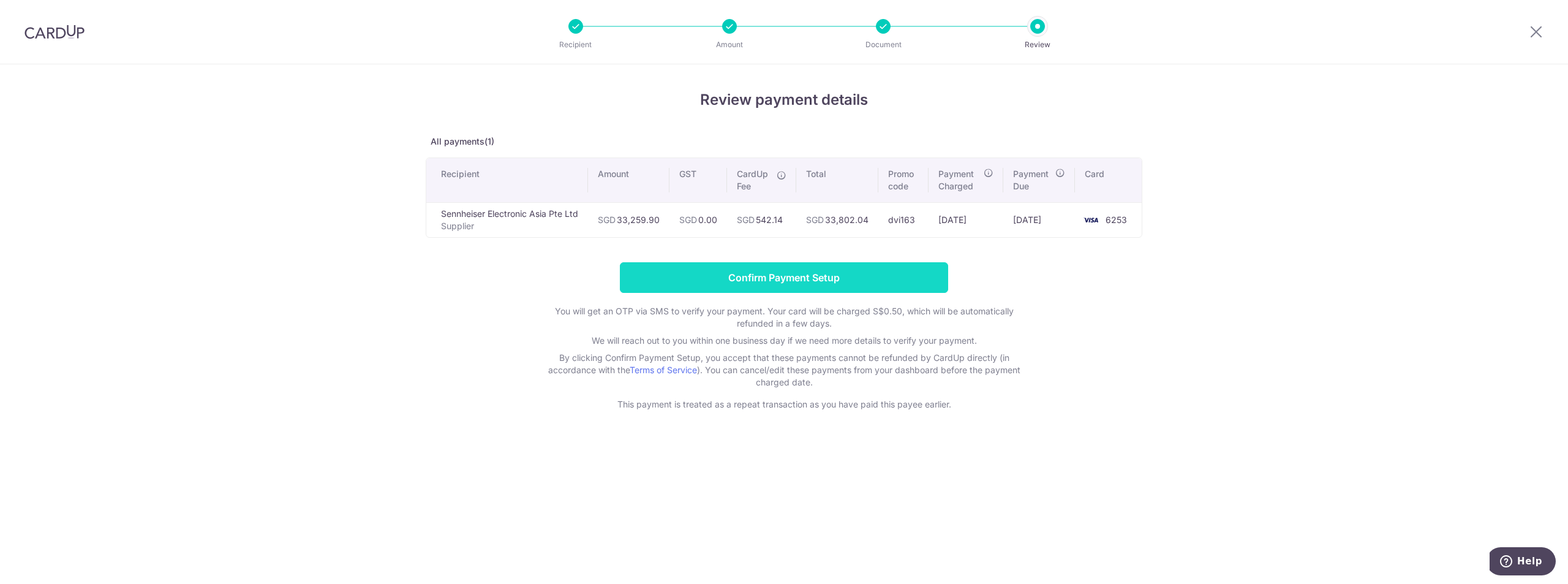
click at [767, 283] on input "Confirm Payment Setup" at bounding box center [784, 277] width 328 height 30
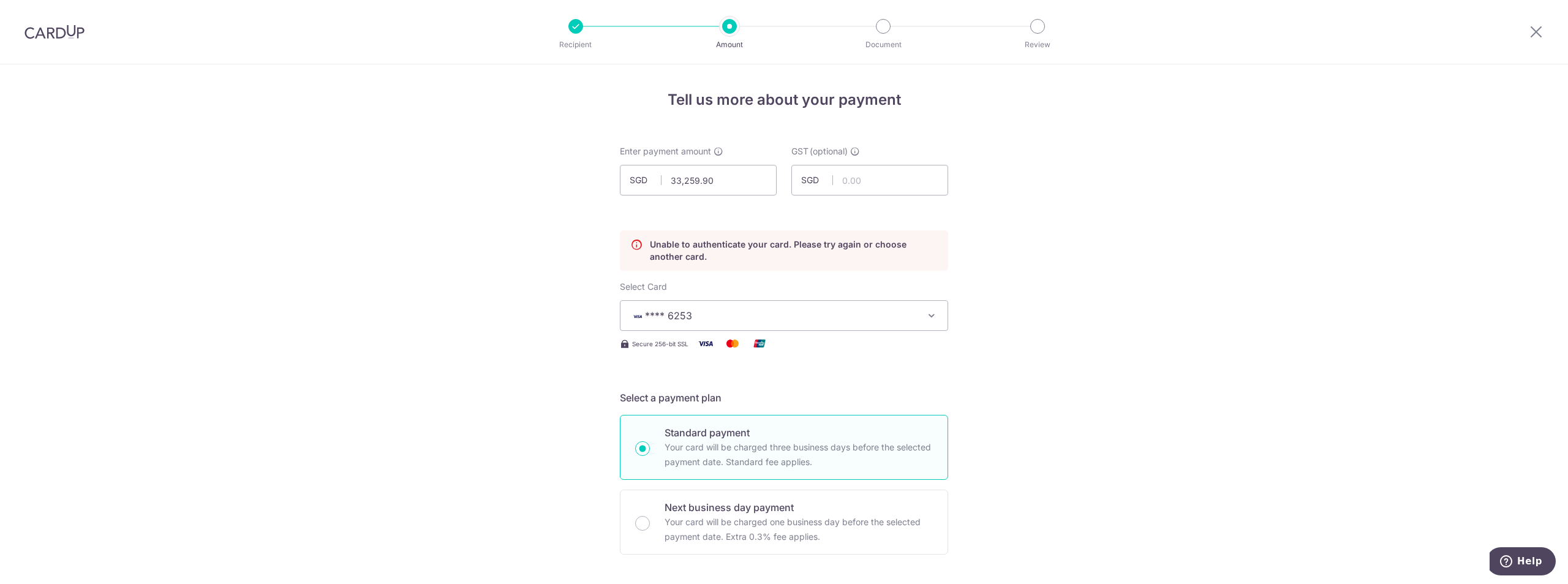
drag, startPoint x: 1535, startPoint y: 30, endPoint x: 830, endPoint y: 64, distance: 705.8
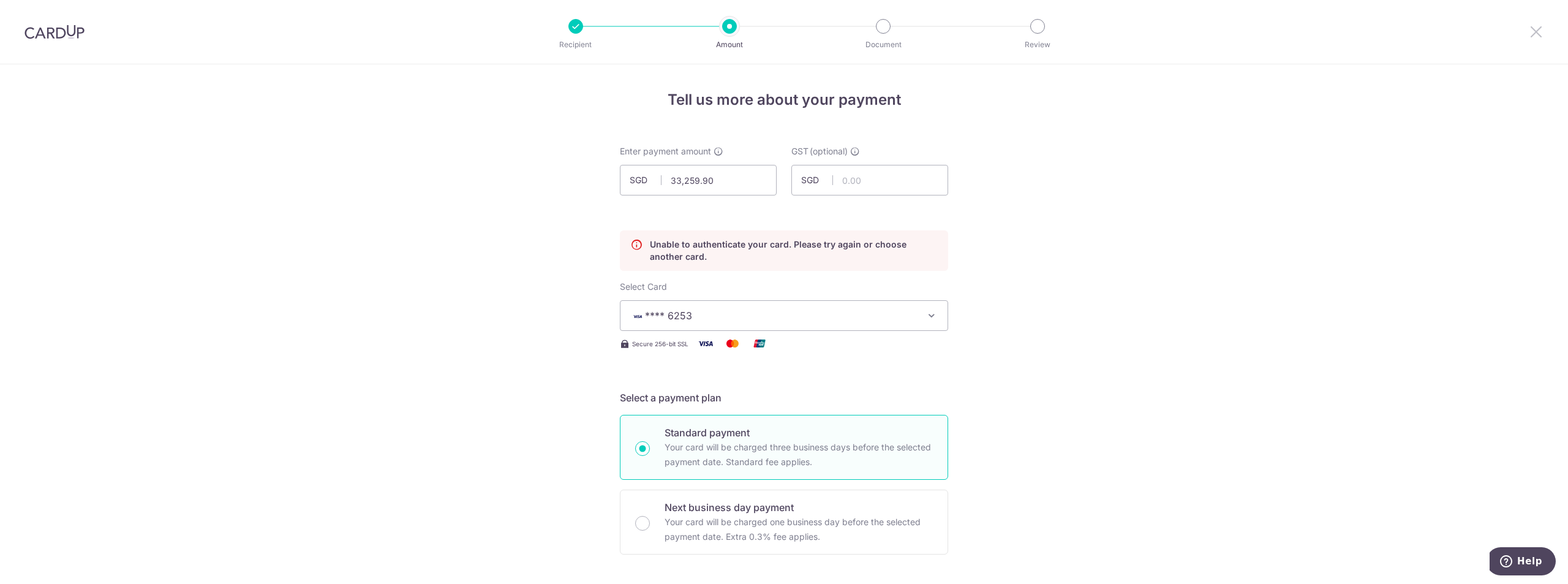
click at [1535, 30] on icon at bounding box center [1537, 31] width 15 height 16
